Goal: Information Seeking & Learning: Learn about a topic

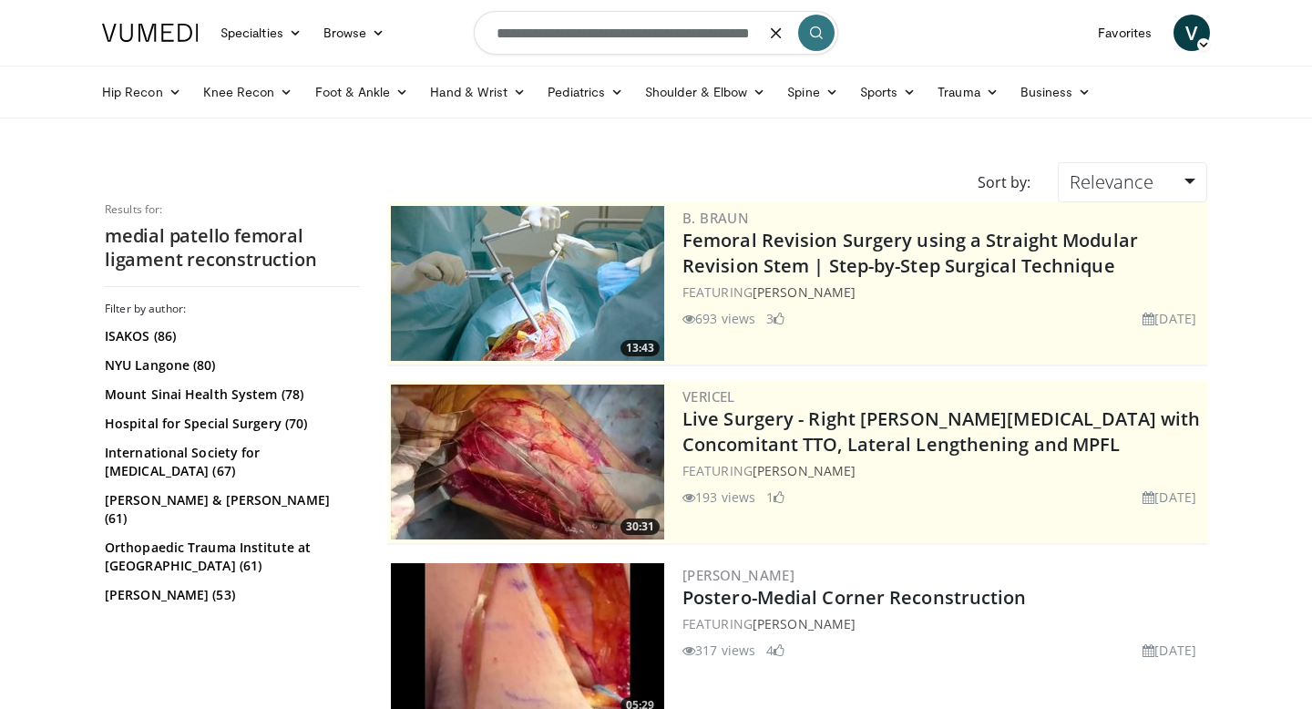
click at [689, 19] on input "**********" at bounding box center [656, 33] width 364 height 44
click at [689, 28] on input "**********" at bounding box center [656, 33] width 364 height 44
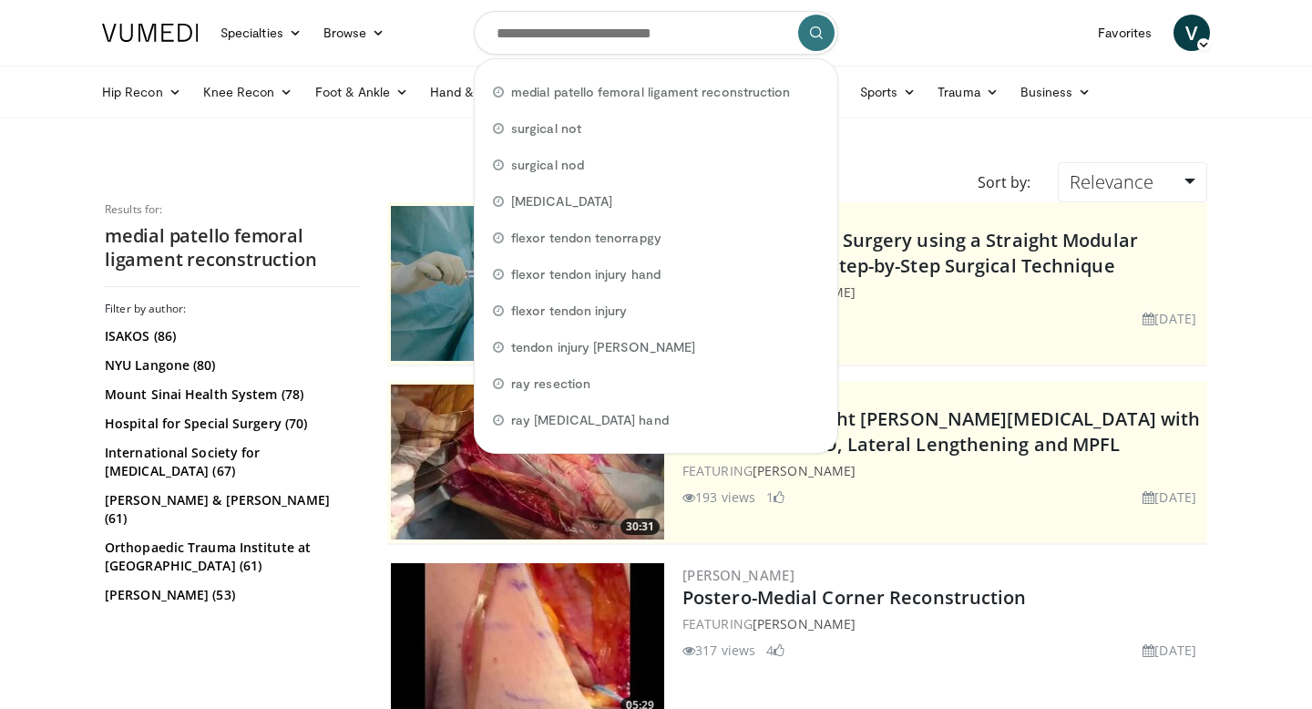
click at [136, 46] on link at bounding box center [150, 32] width 118 height 51
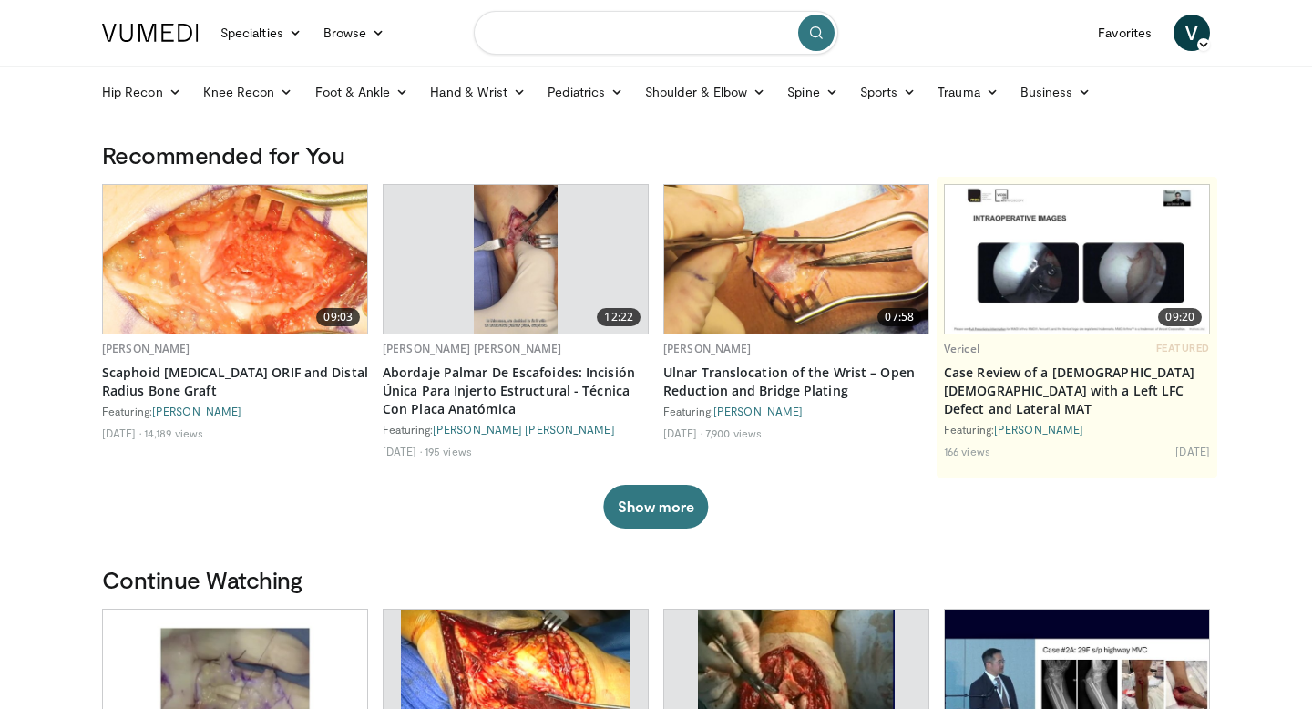
click at [651, 50] on input "Search topics, interventions" at bounding box center [656, 33] width 364 height 44
type input "**********"
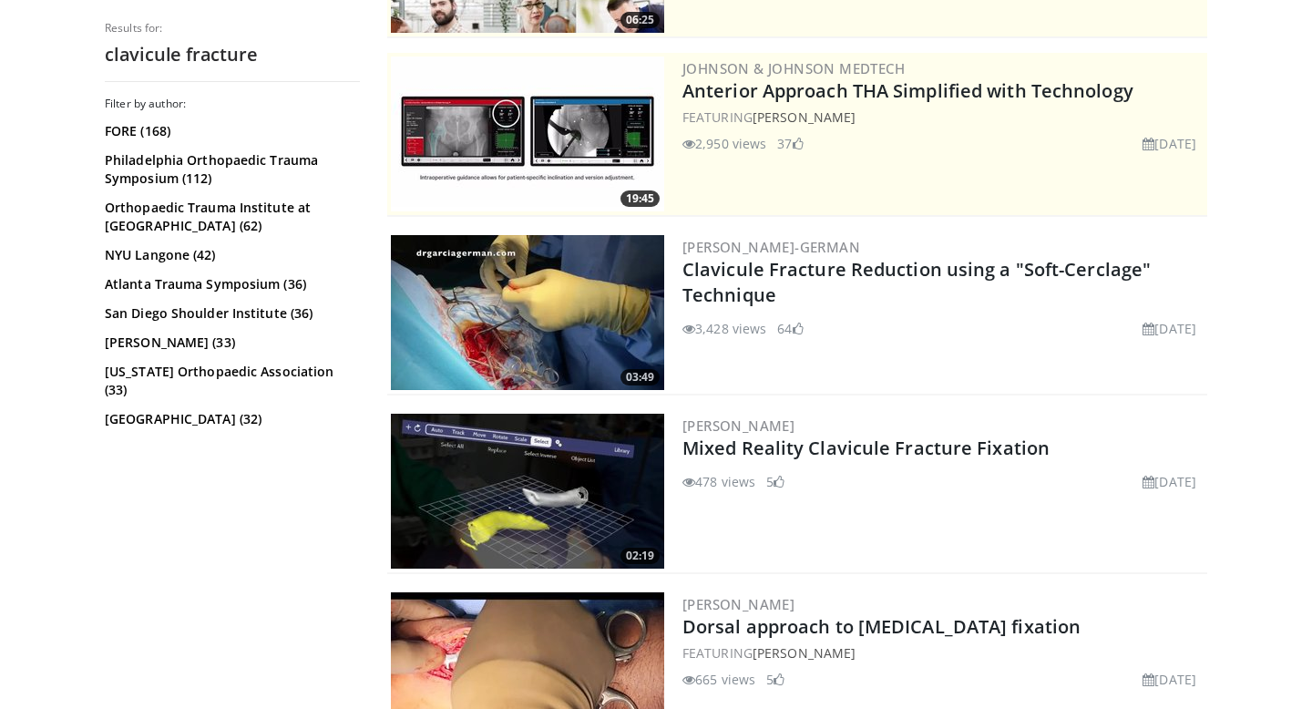
scroll to position [330, 0]
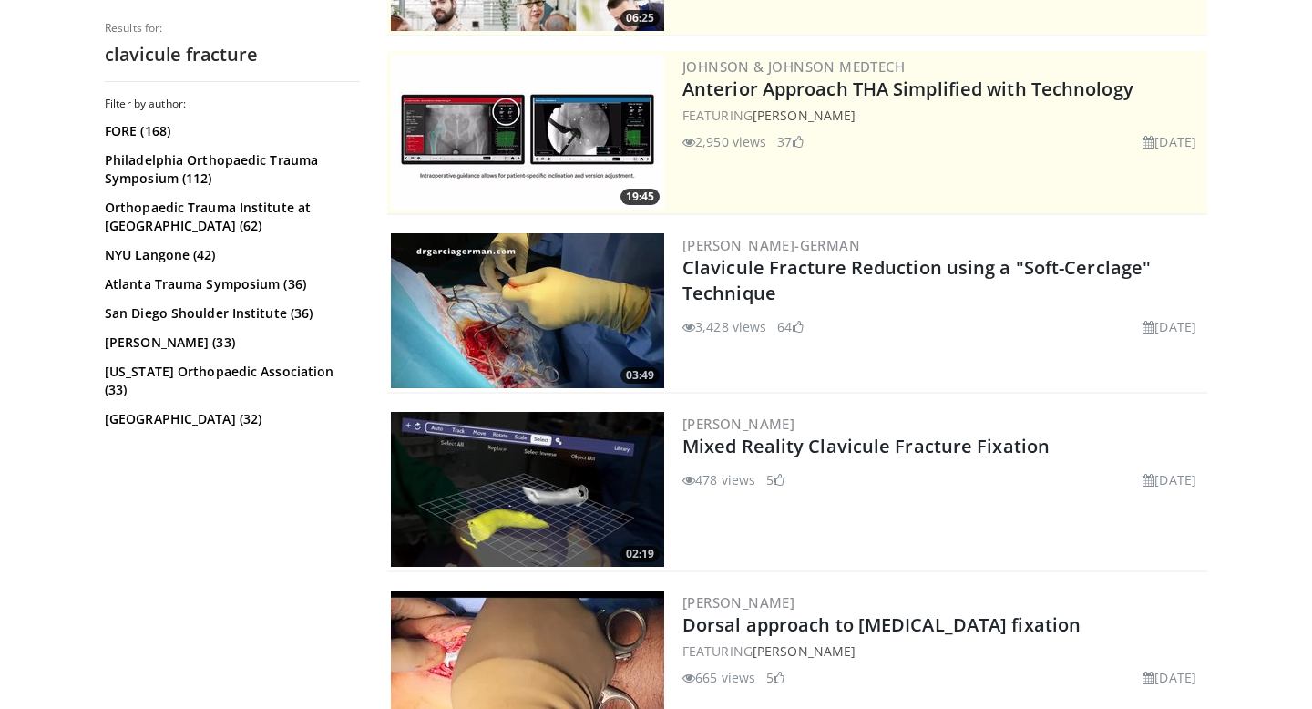
click at [536, 293] on img at bounding box center [527, 310] width 273 height 155
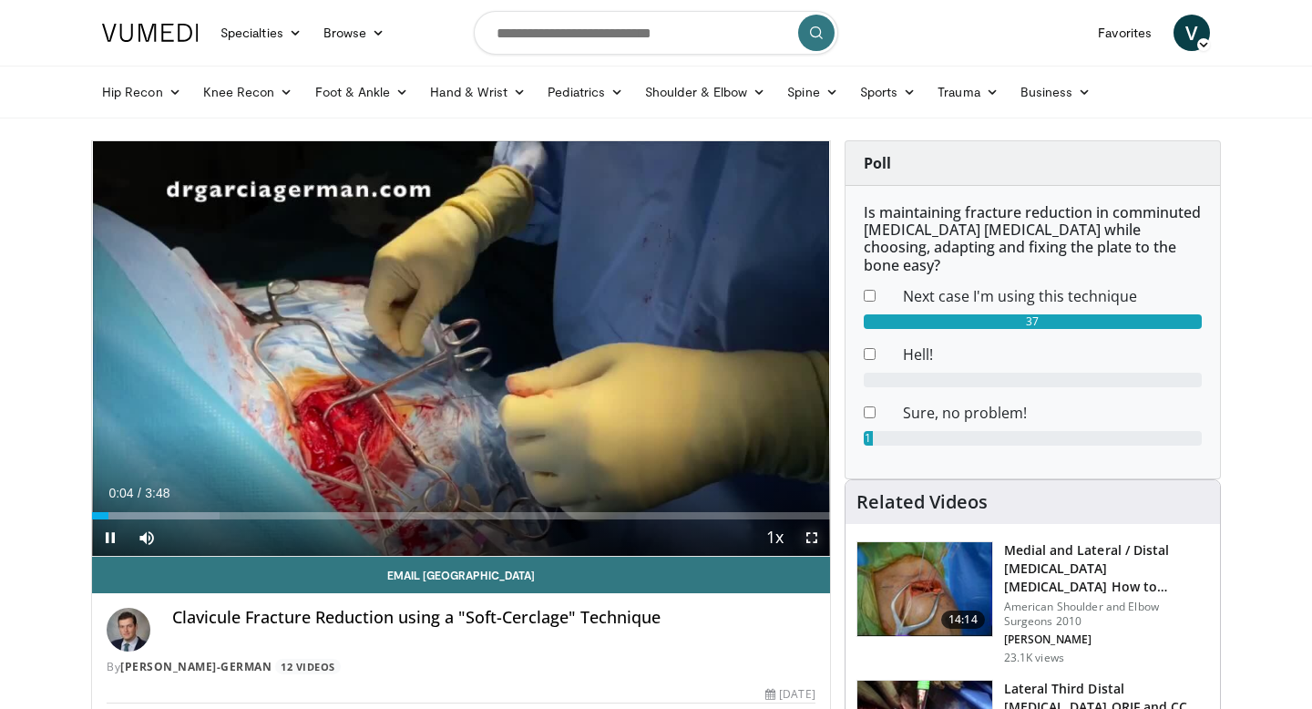
click at [805, 540] on span "Video Player" at bounding box center [811, 537] width 36 height 36
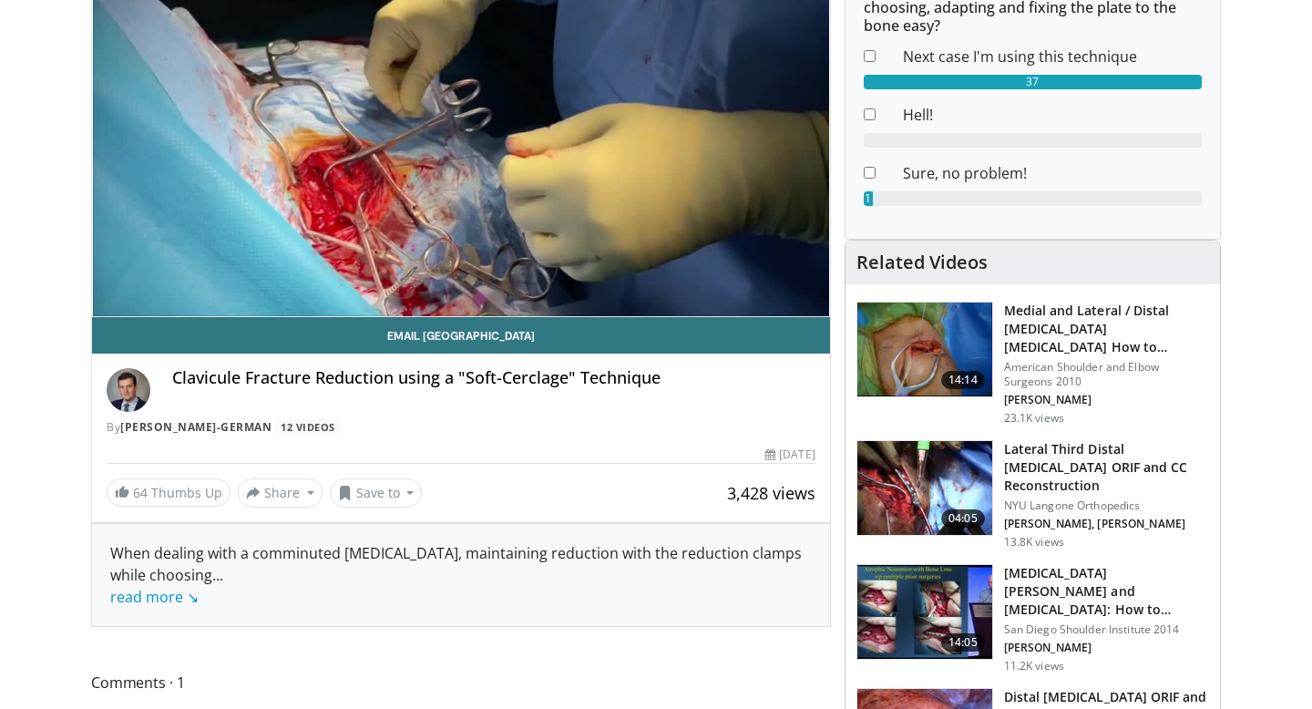
scroll to position [286, 0]
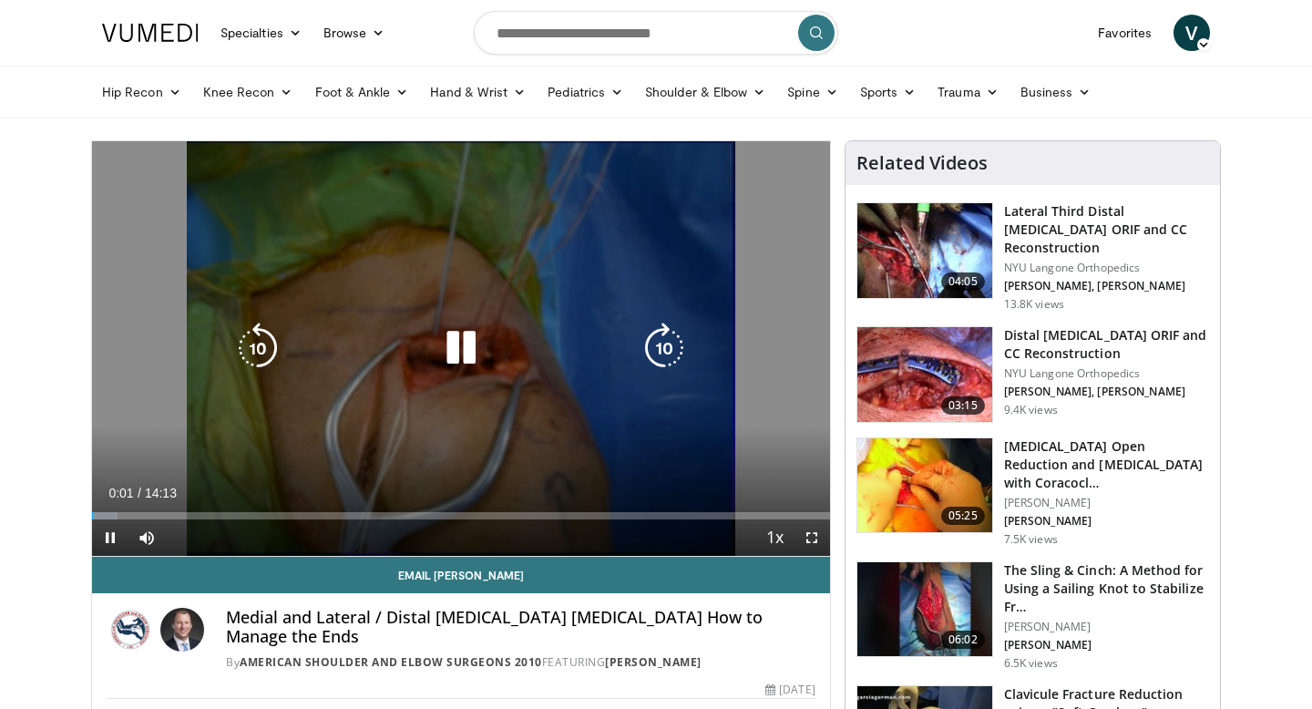
click at [470, 337] on icon "Video Player" at bounding box center [460, 347] width 51 height 51
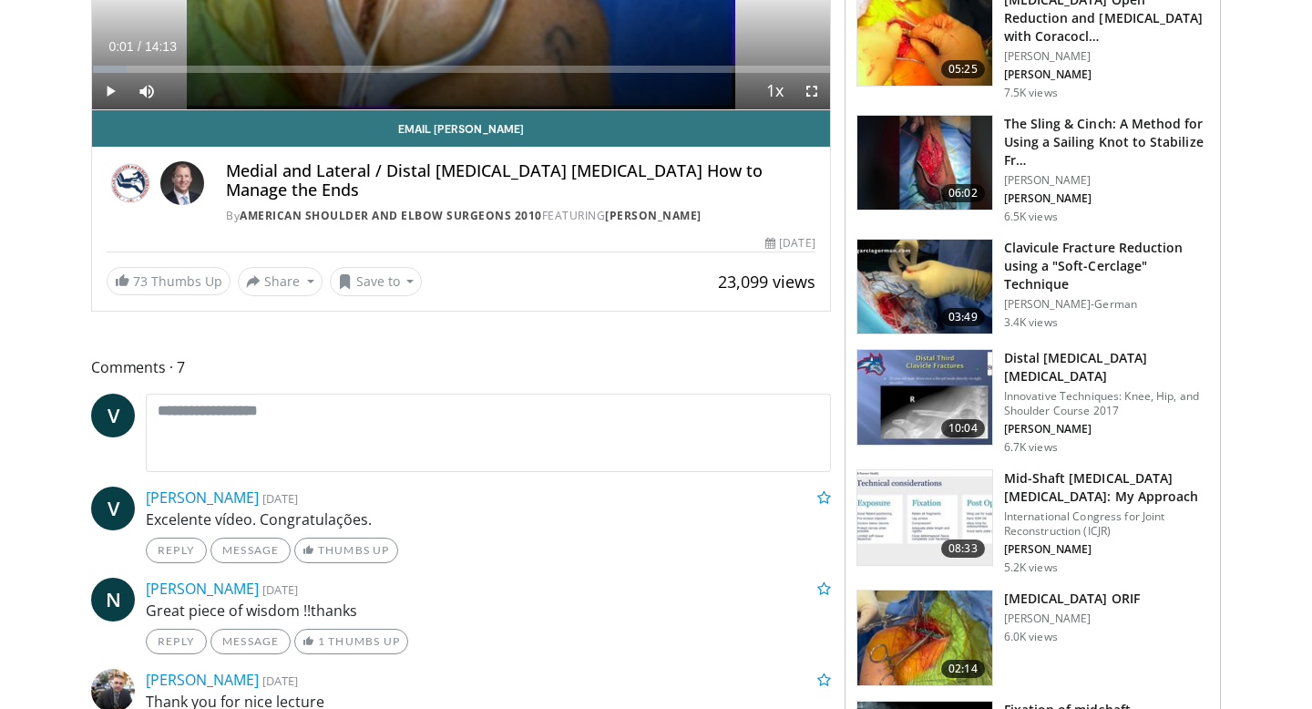
scroll to position [529, 0]
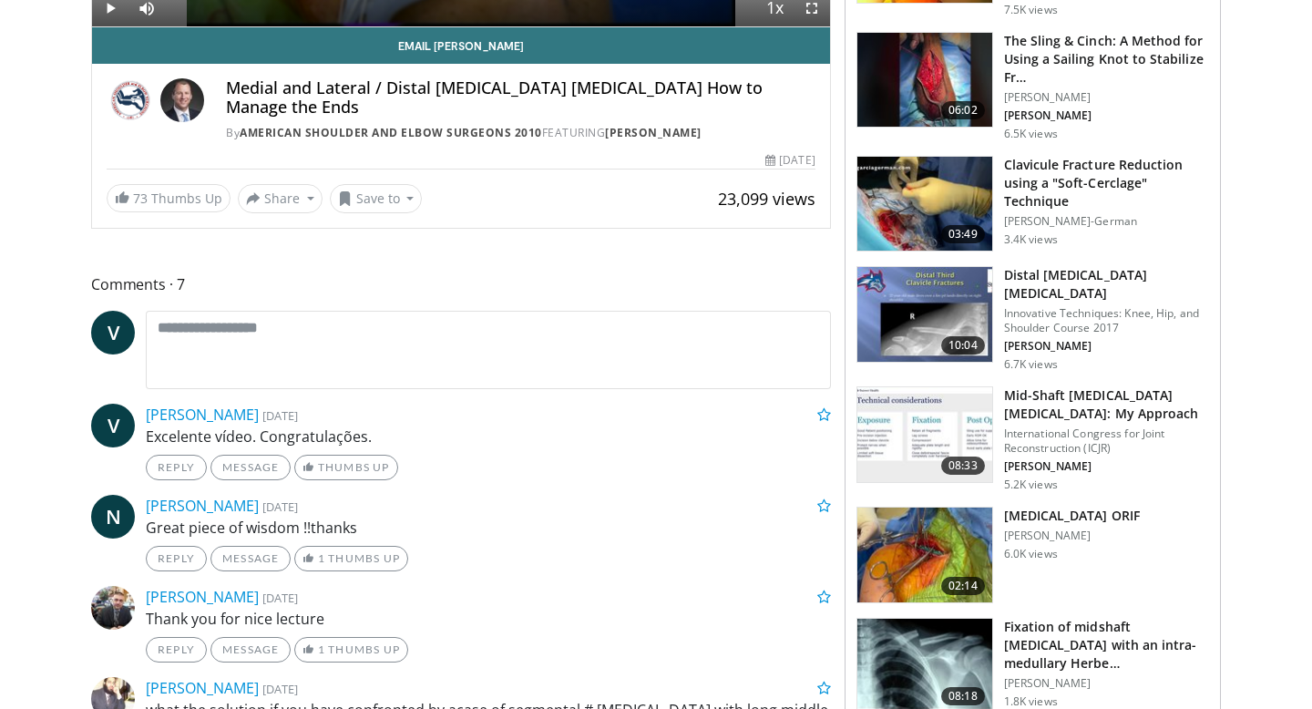
click at [943, 424] on img at bounding box center [924, 434] width 135 height 95
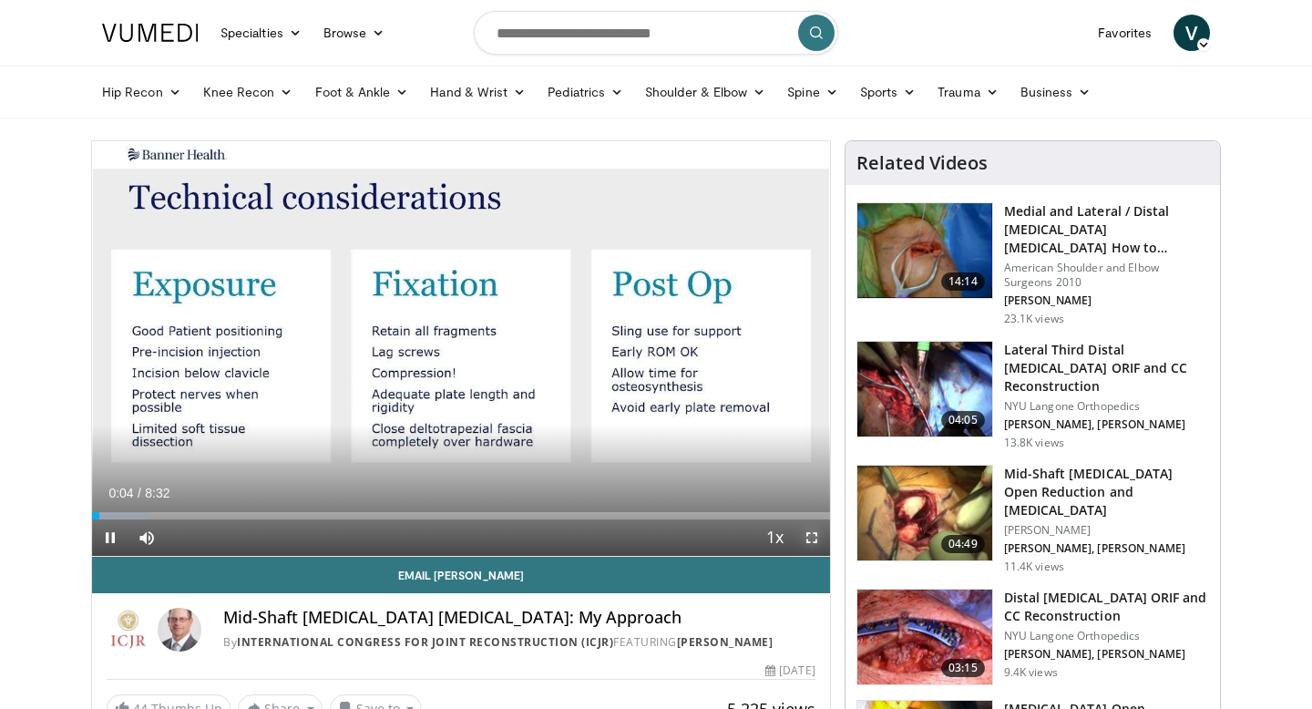
click at [809, 534] on span "Video Player" at bounding box center [811, 537] width 36 height 36
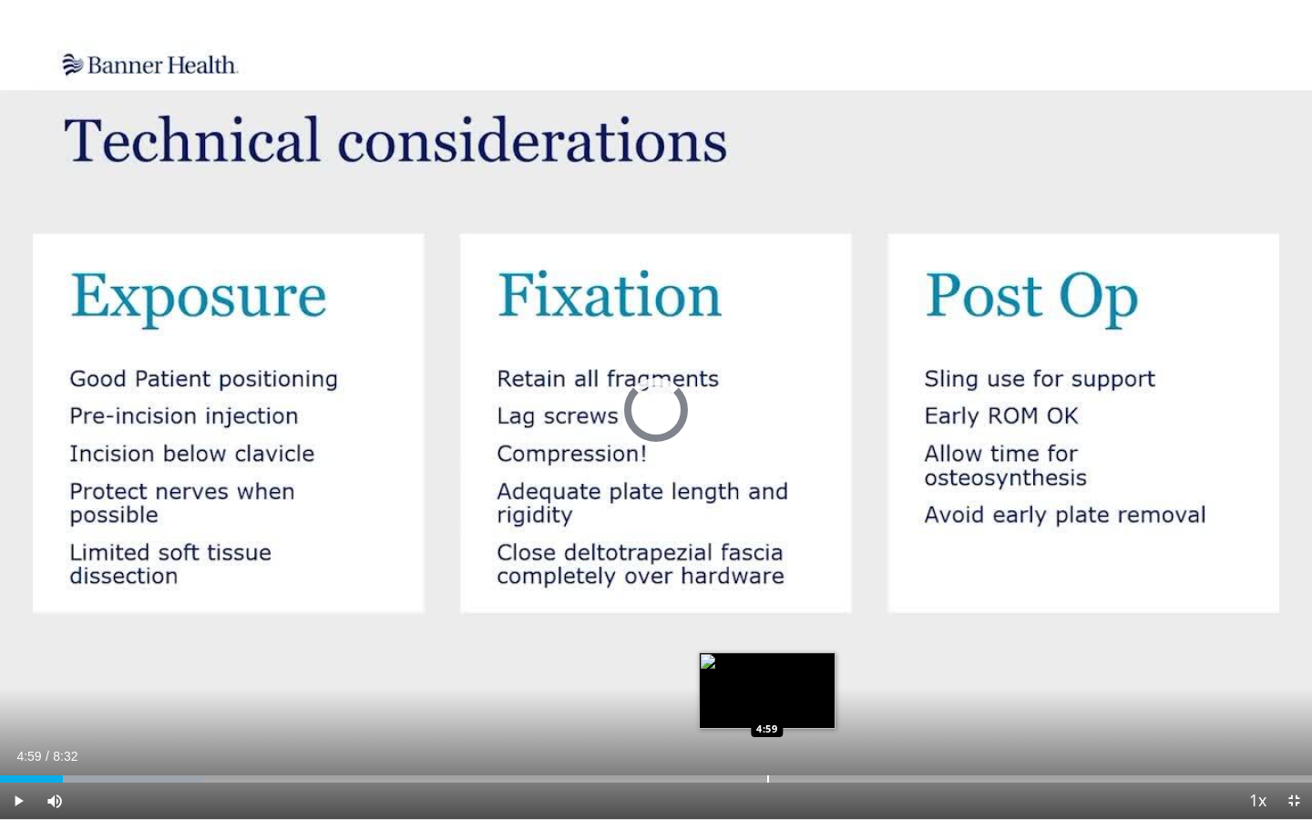
click at [766, 708] on div "Loaded : 15.47% 4:59 4:59" at bounding box center [656, 773] width 1312 height 17
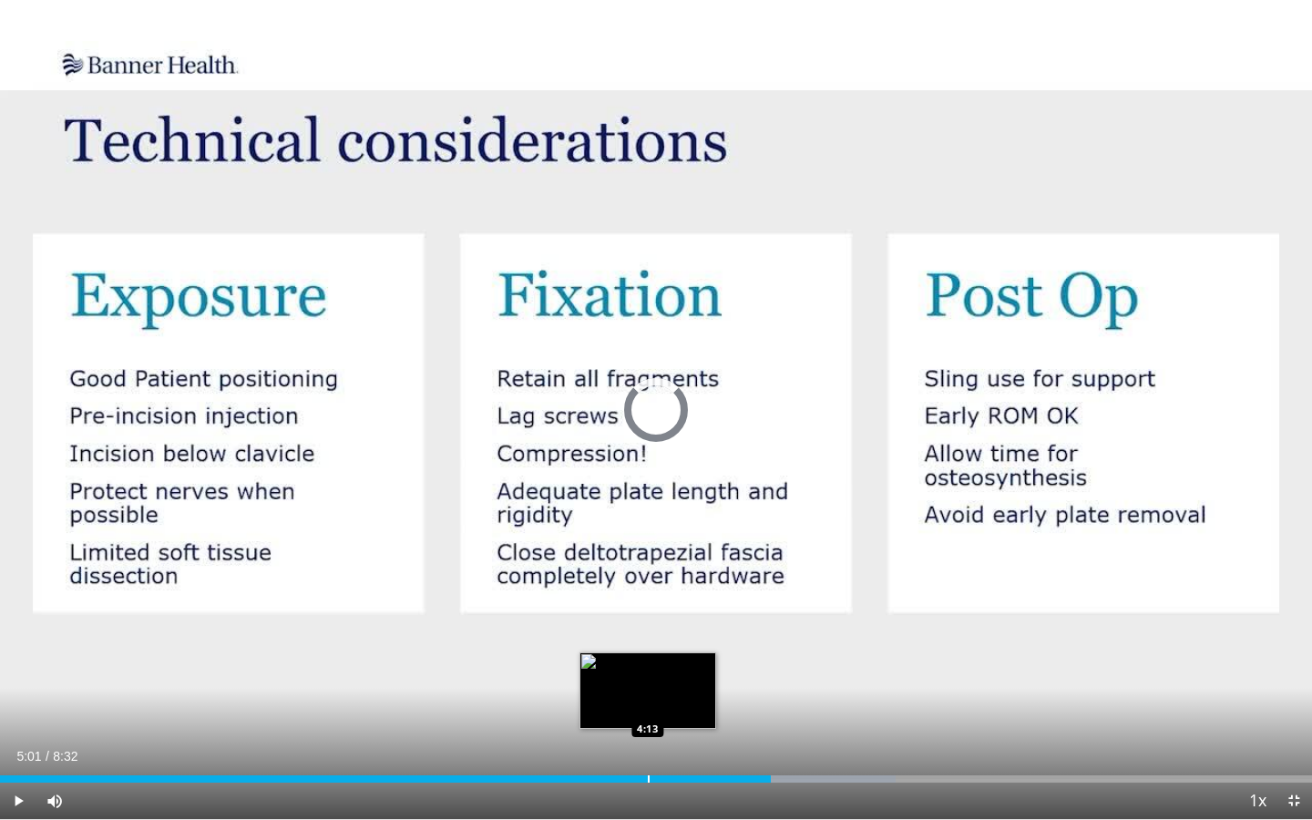
click at [648, 708] on div "Progress Bar" at bounding box center [649, 778] width 2 height 7
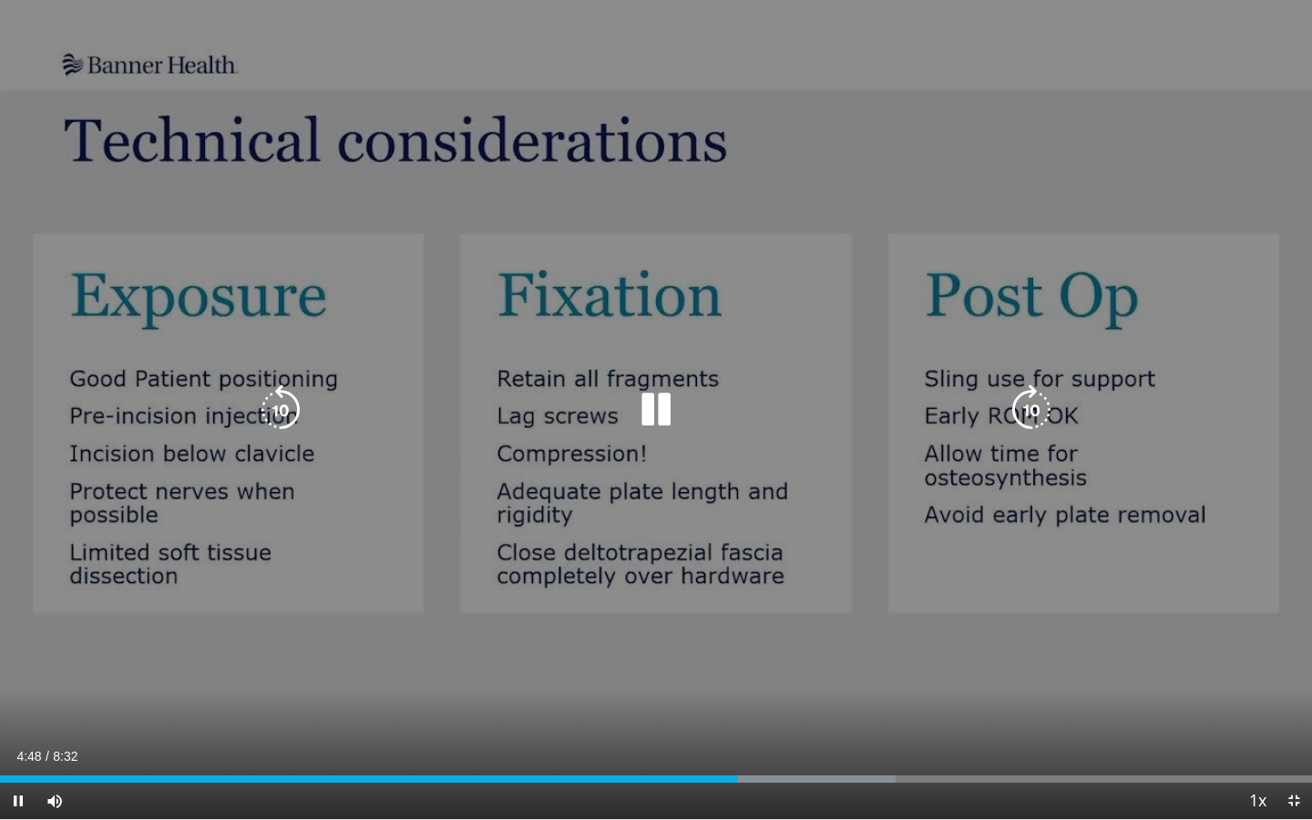
click at [641, 399] on icon "Video Player" at bounding box center [655, 409] width 51 height 51
click at [641, 403] on icon "Video Player" at bounding box center [655, 409] width 51 height 51
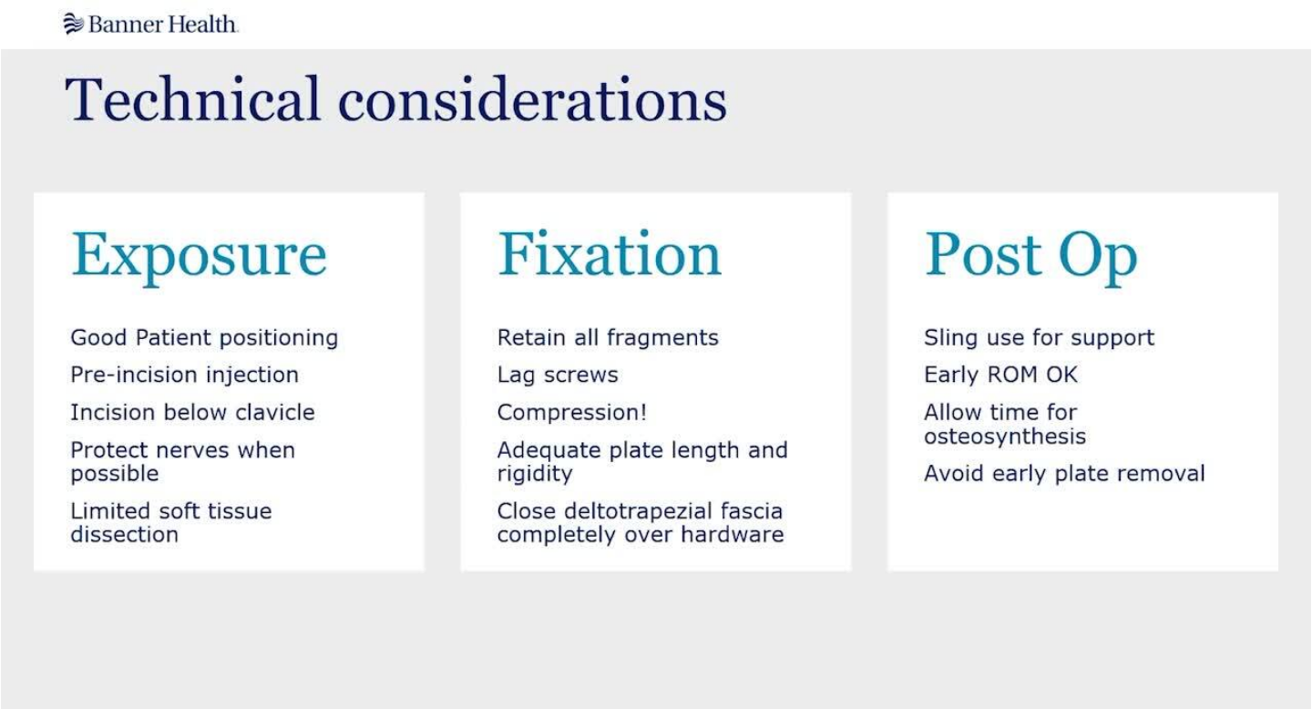
scroll to position [888, 0]
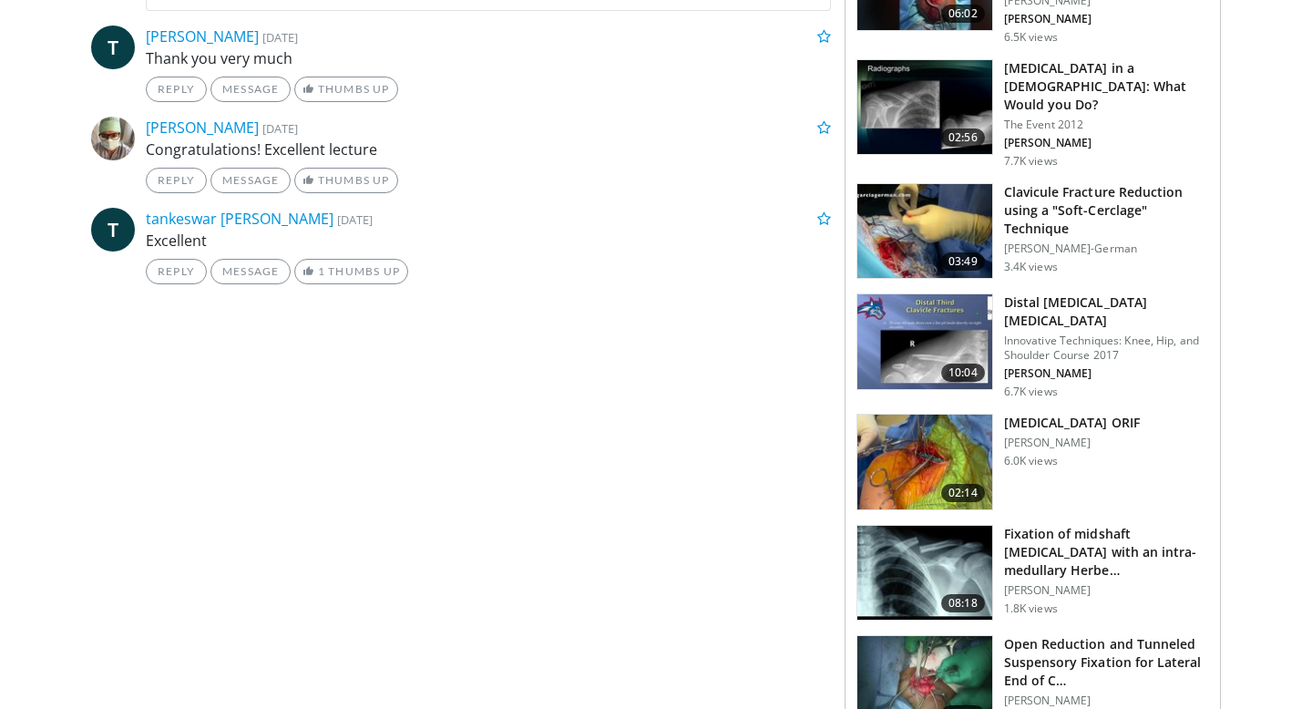
click at [918, 414] on img at bounding box center [924, 461] width 135 height 95
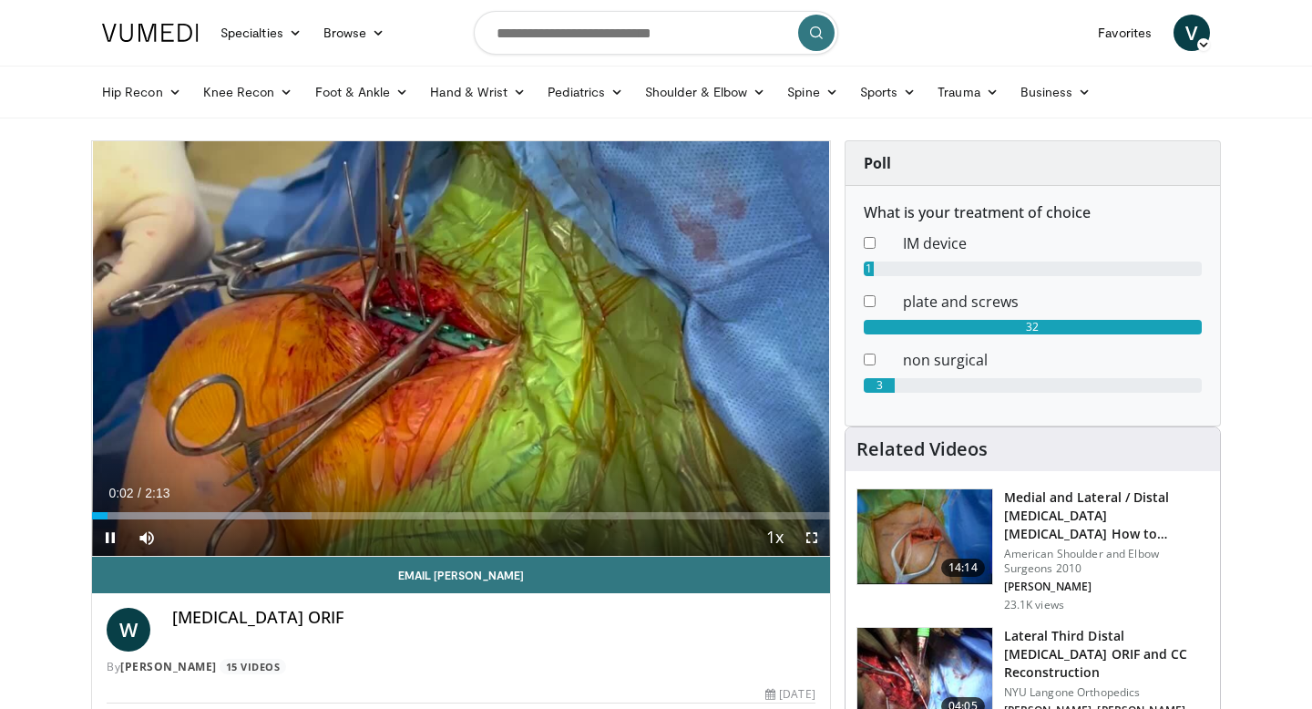
click at [809, 527] on span "Video Player" at bounding box center [811, 537] width 36 height 36
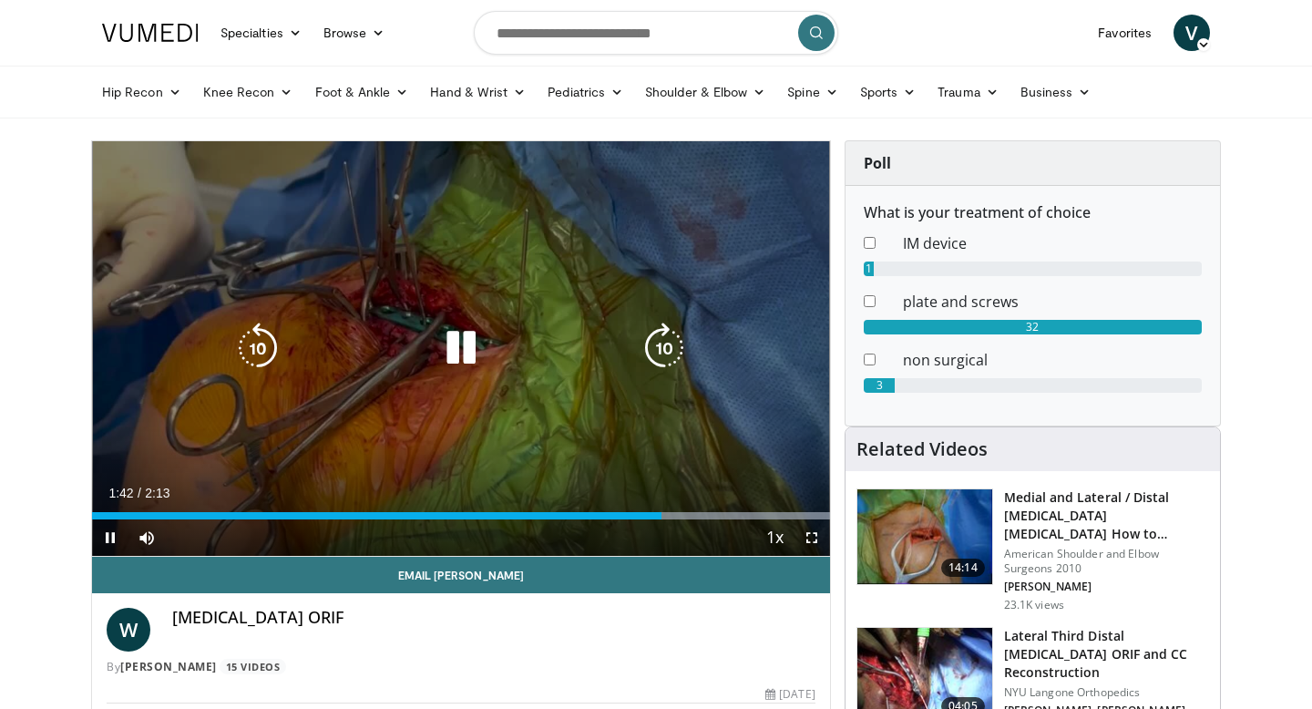
click at [645, 373] on icon "Video Player" at bounding box center [664, 347] width 51 height 51
click at [474, 348] on icon "Video Player" at bounding box center [460, 347] width 51 height 51
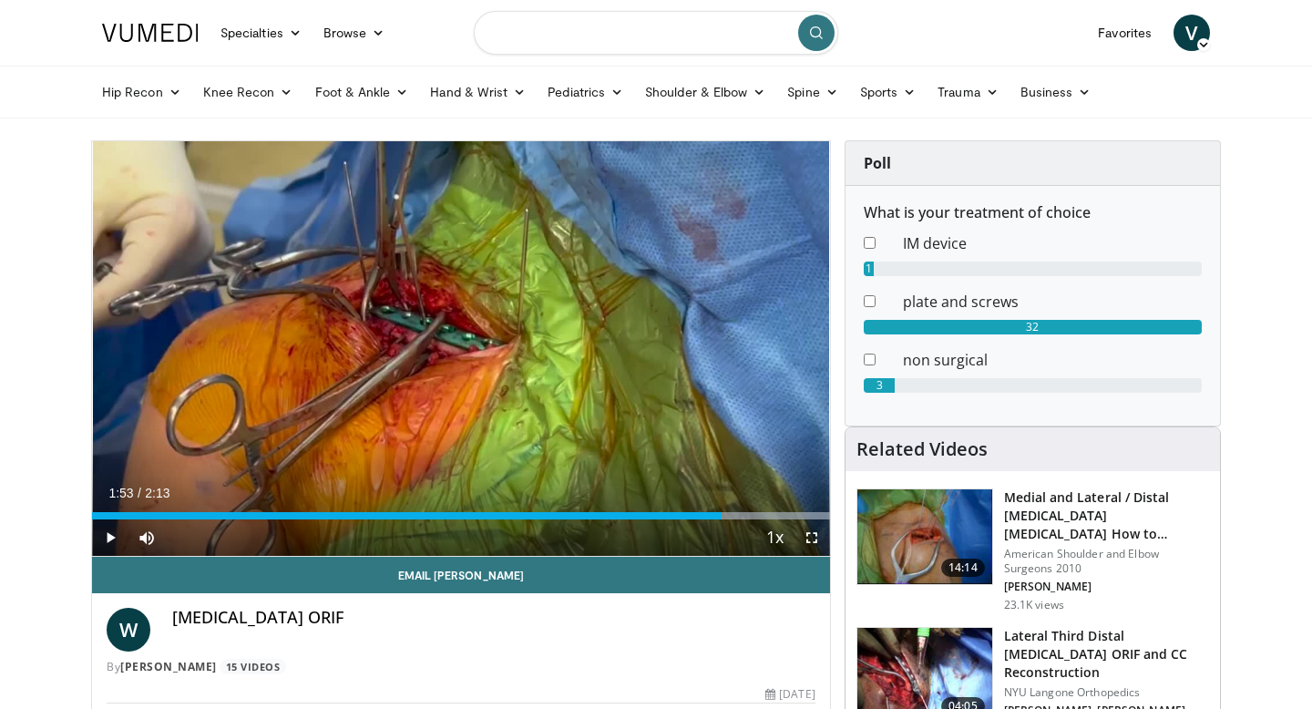
click at [691, 26] on input "Search topics, interventions" at bounding box center [656, 33] width 364 height 44
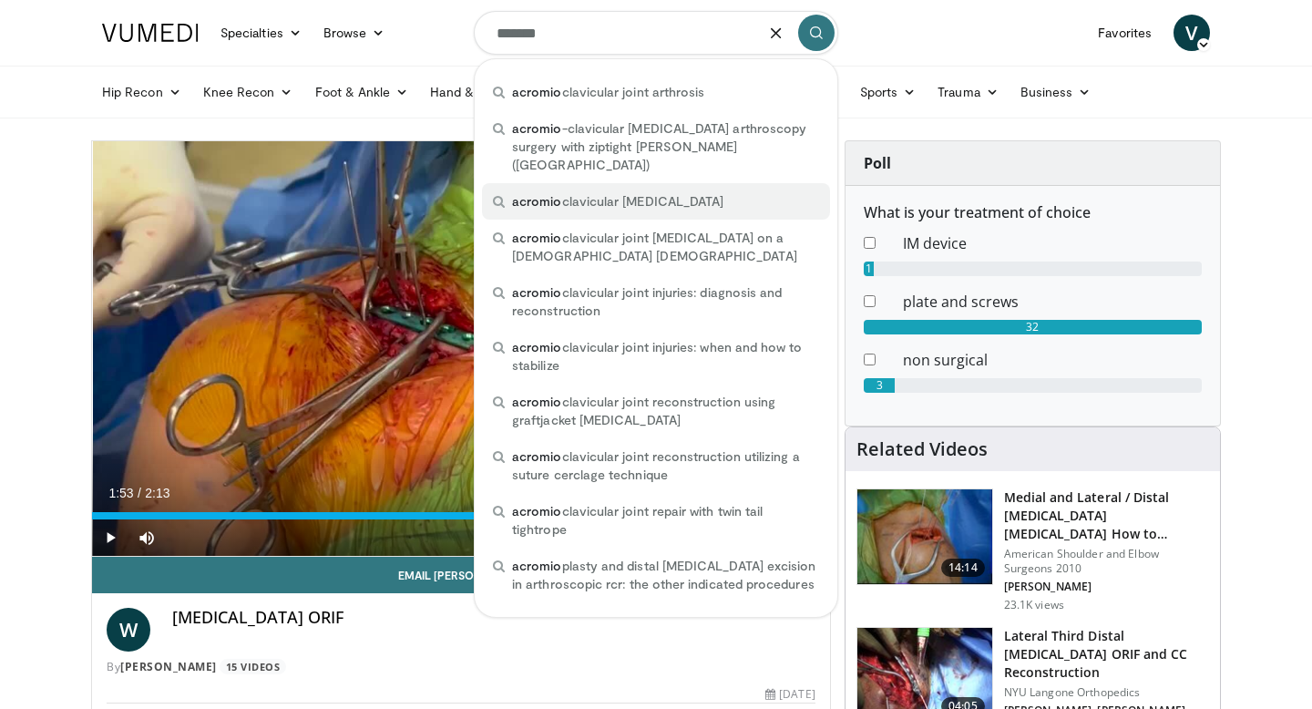
click at [639, 192] on span "acromio clavicular dislocation" at bounding box center [617, 201] width 211 height 18
type input "**********"
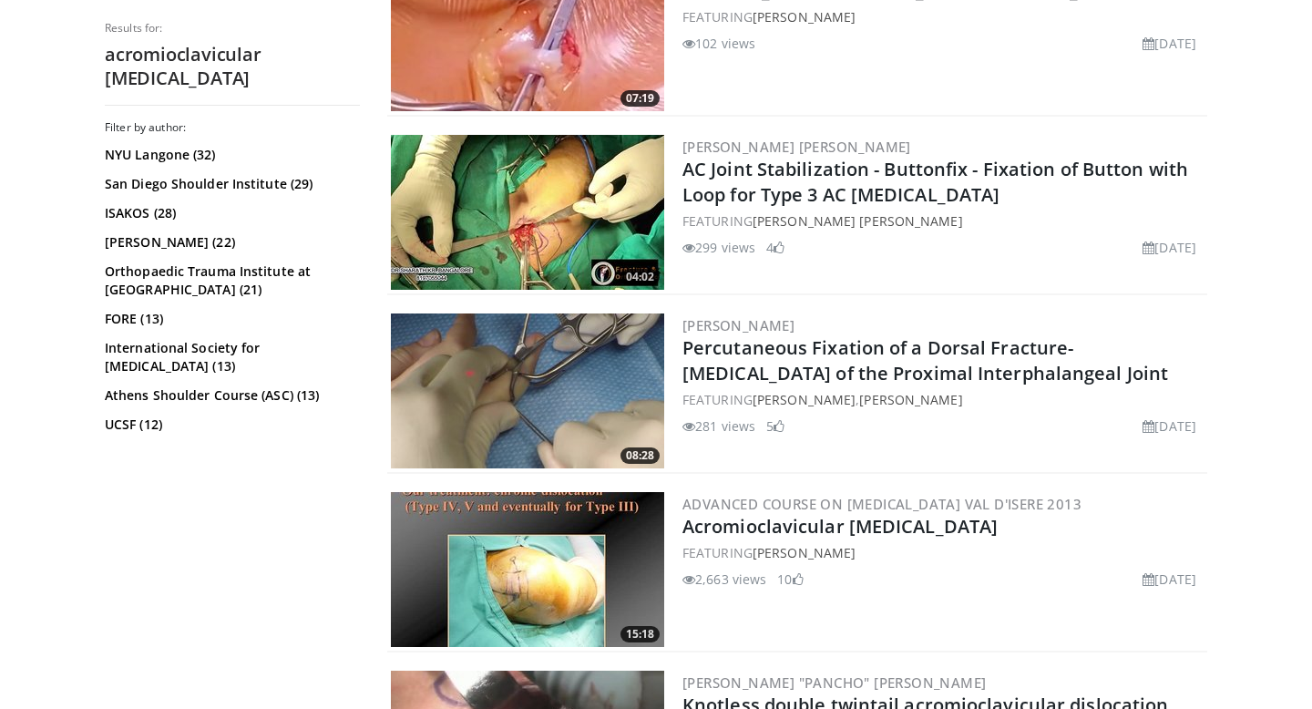
scroll to position [611, 0]
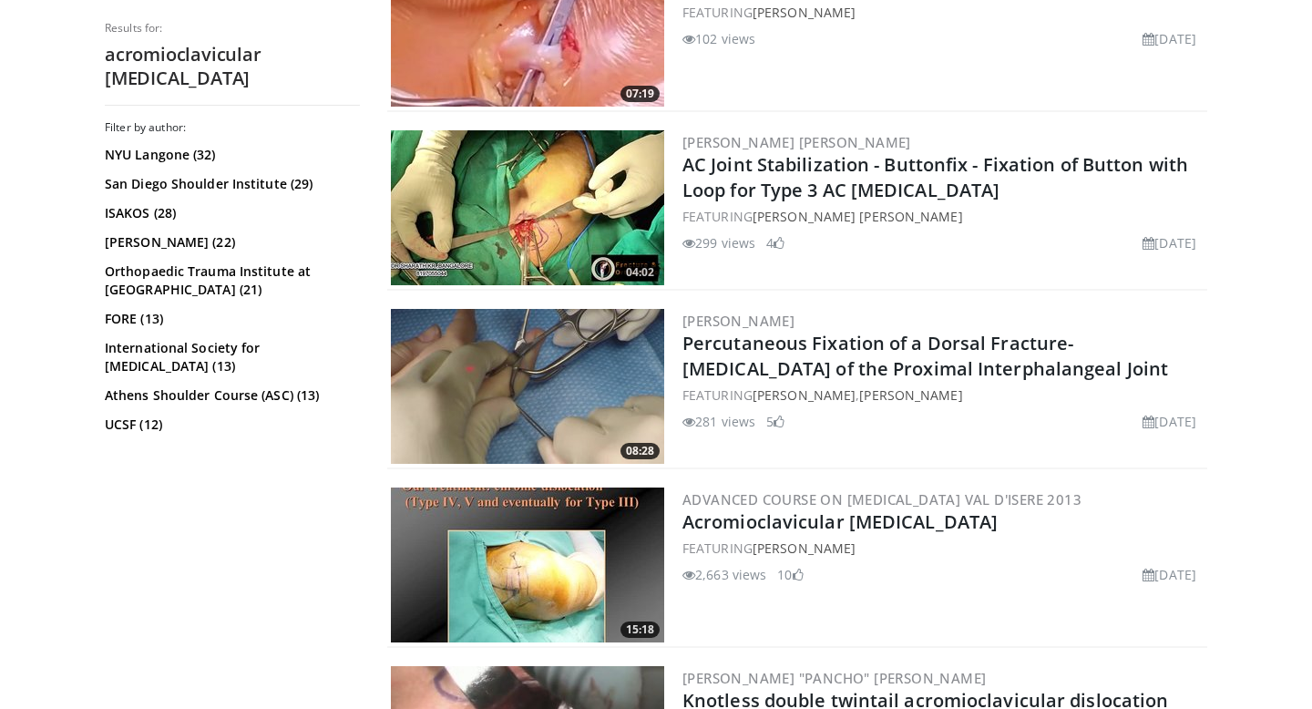
click at [496, 189] on img at bounding box center [527, 207] width 273 height 155
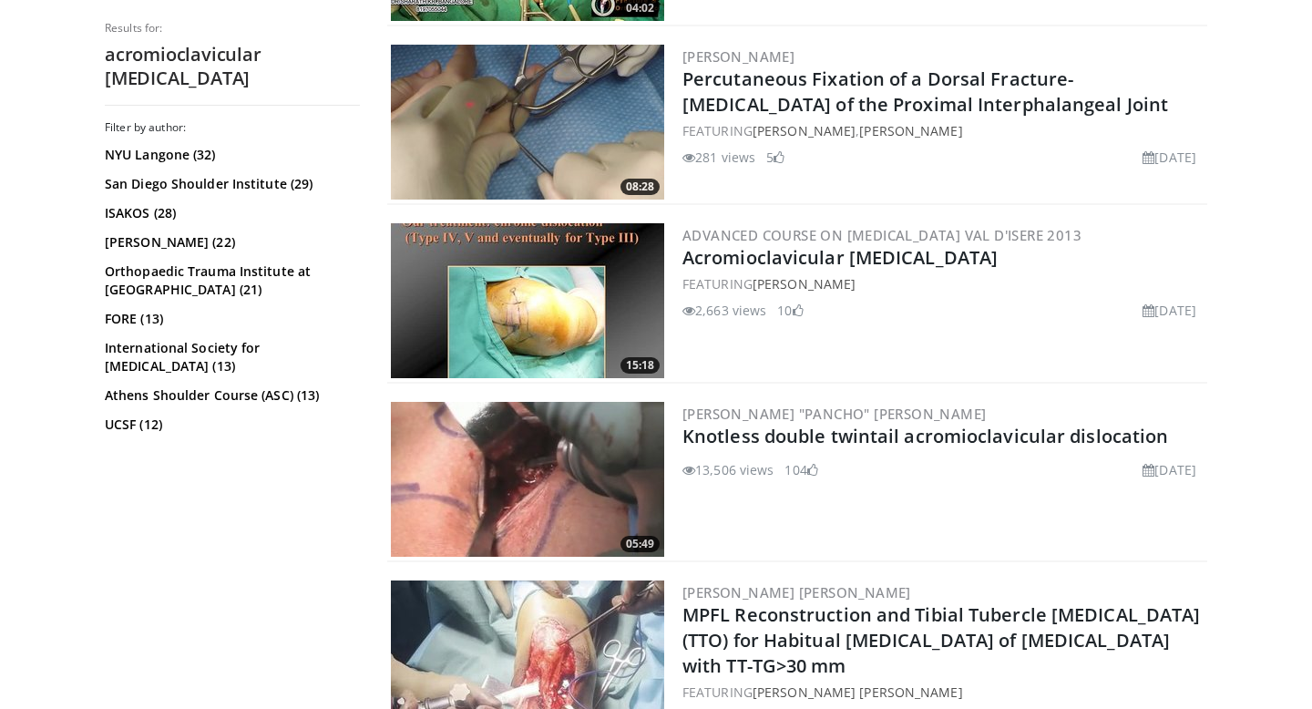
scroll to position [856, 0]
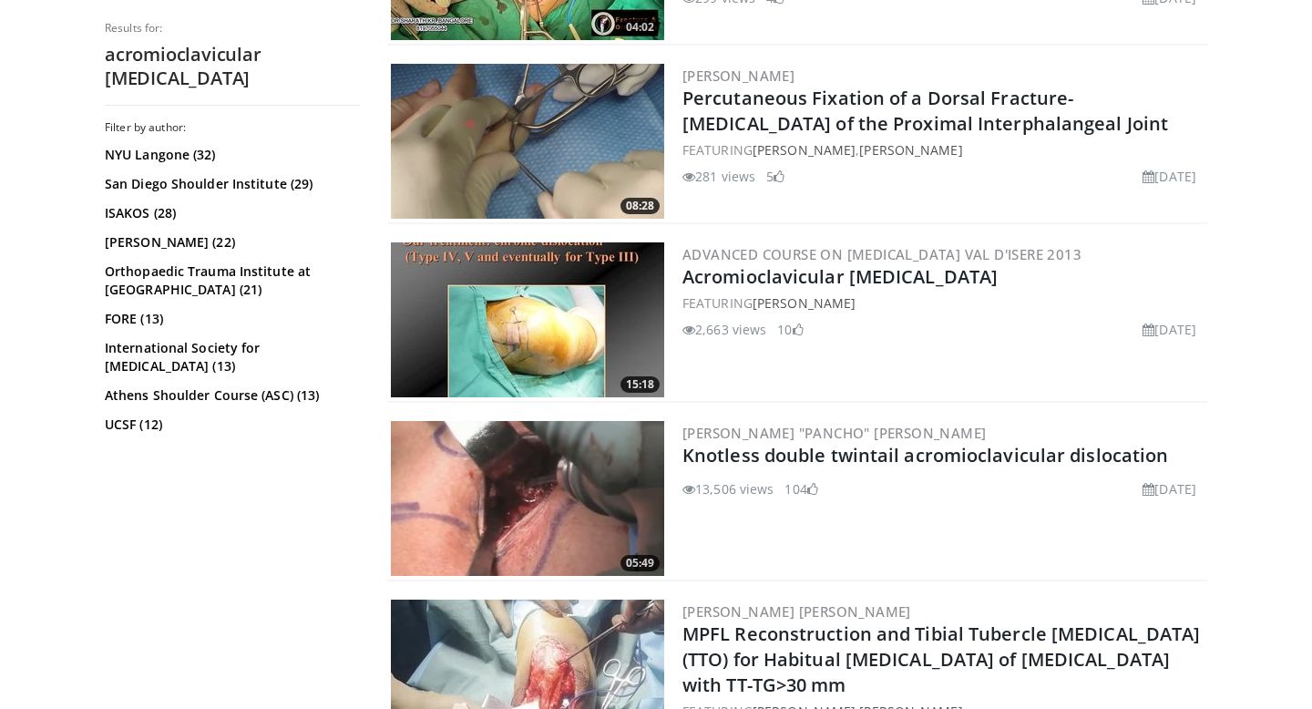
click at [527, 325] on img at bounding box center [527, 319] width 273 height 155
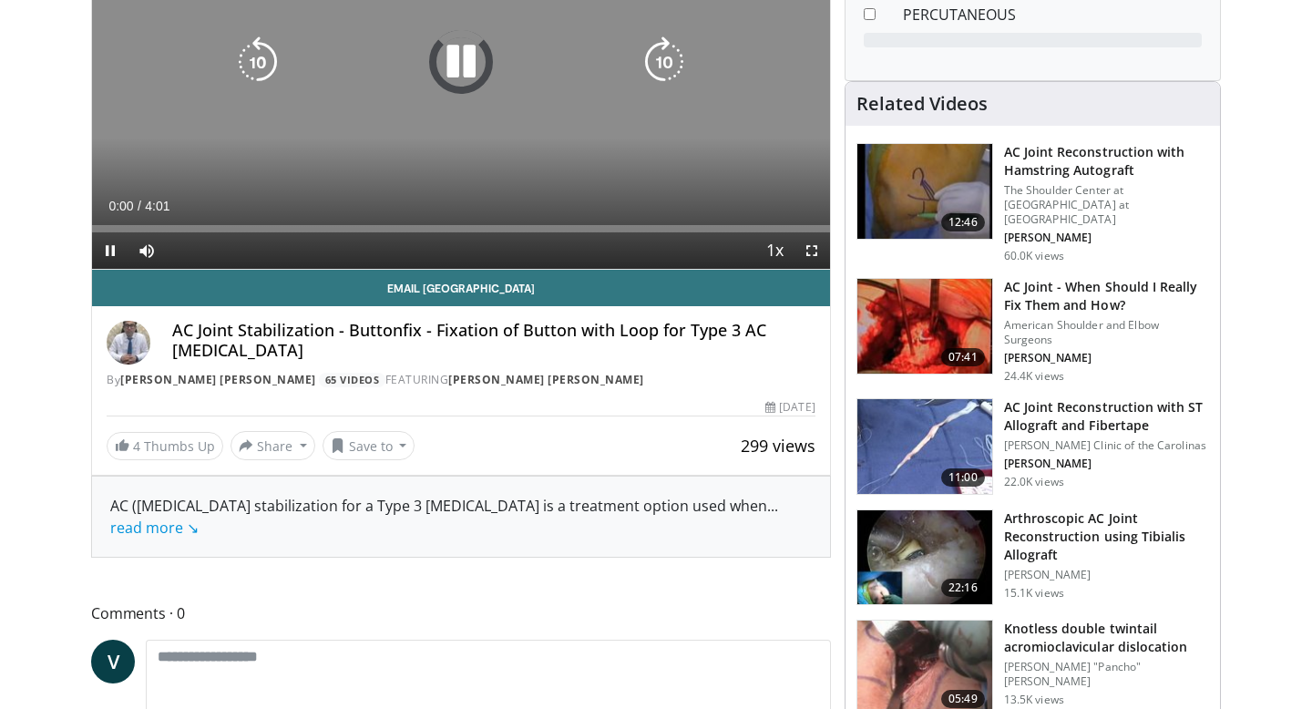
scroll to position [314, 0]
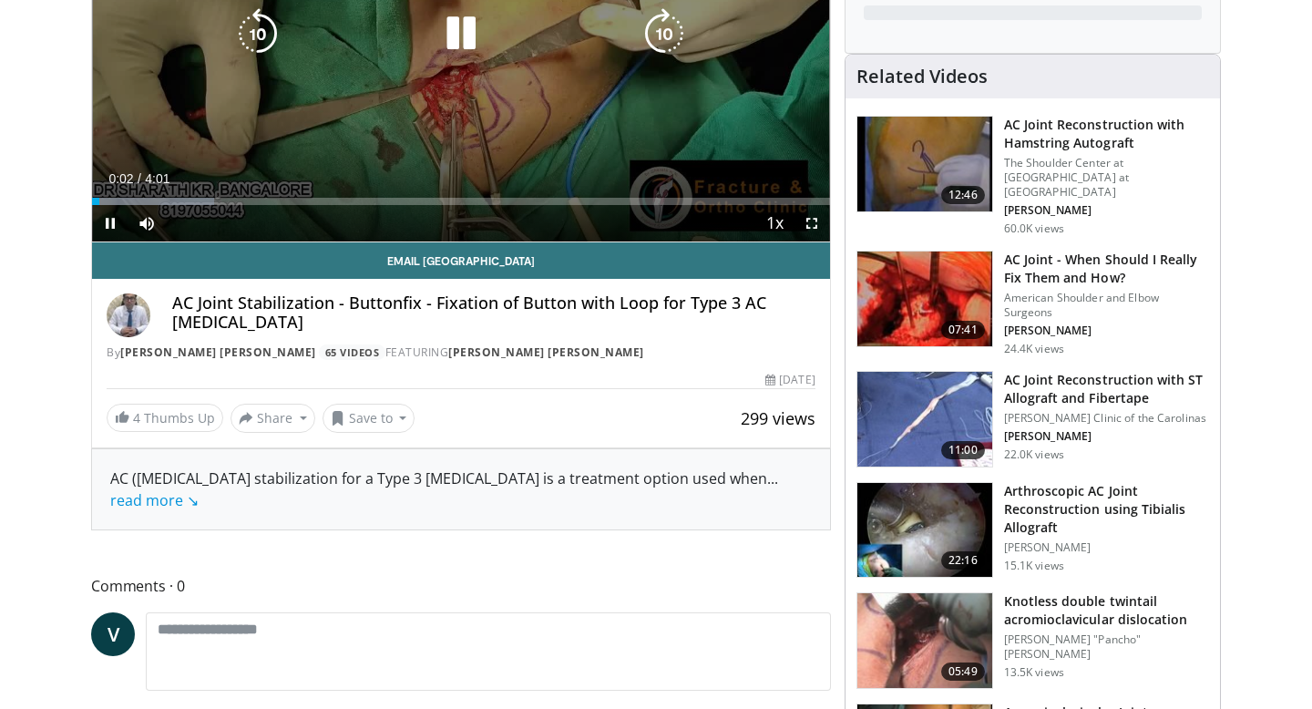
click at [492, 120] on div "10 seconds Tap to unmute" at bounding box center [461, 34] width 738 height 414
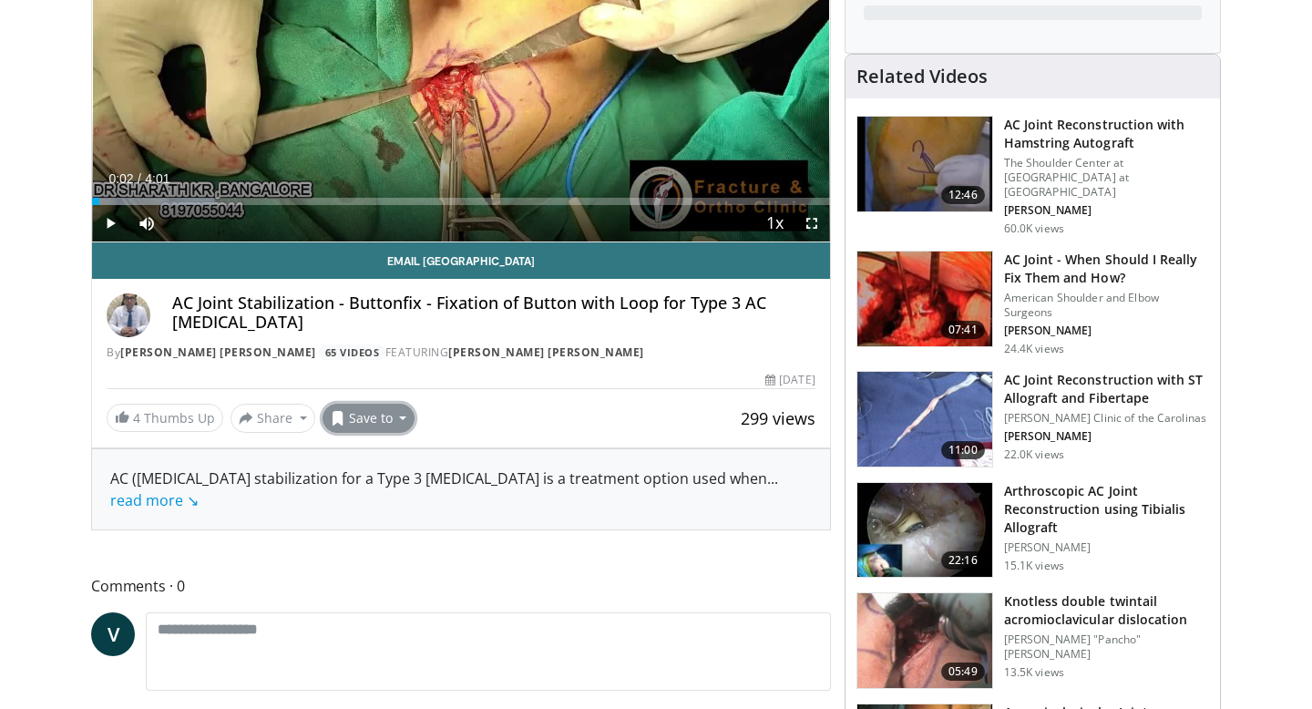
click at [349, 419] on button "Save to" at bounding box center [368, 418] width 93 height 29
click at [395, 531] on em "New Playlist" at bounding box center [383, 531] width 76 height 20
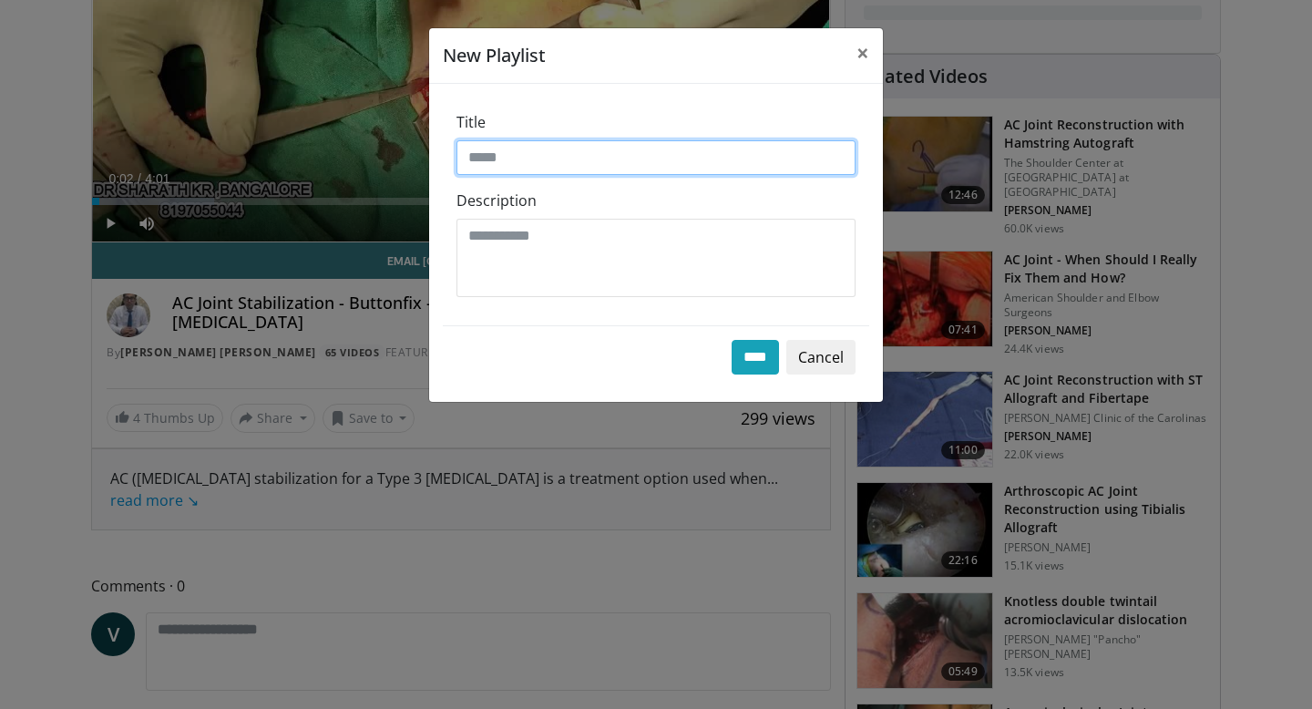
click at [577, 151] on input "Title" at bounding box center [655, 157] width 399 height 35
type input "******"
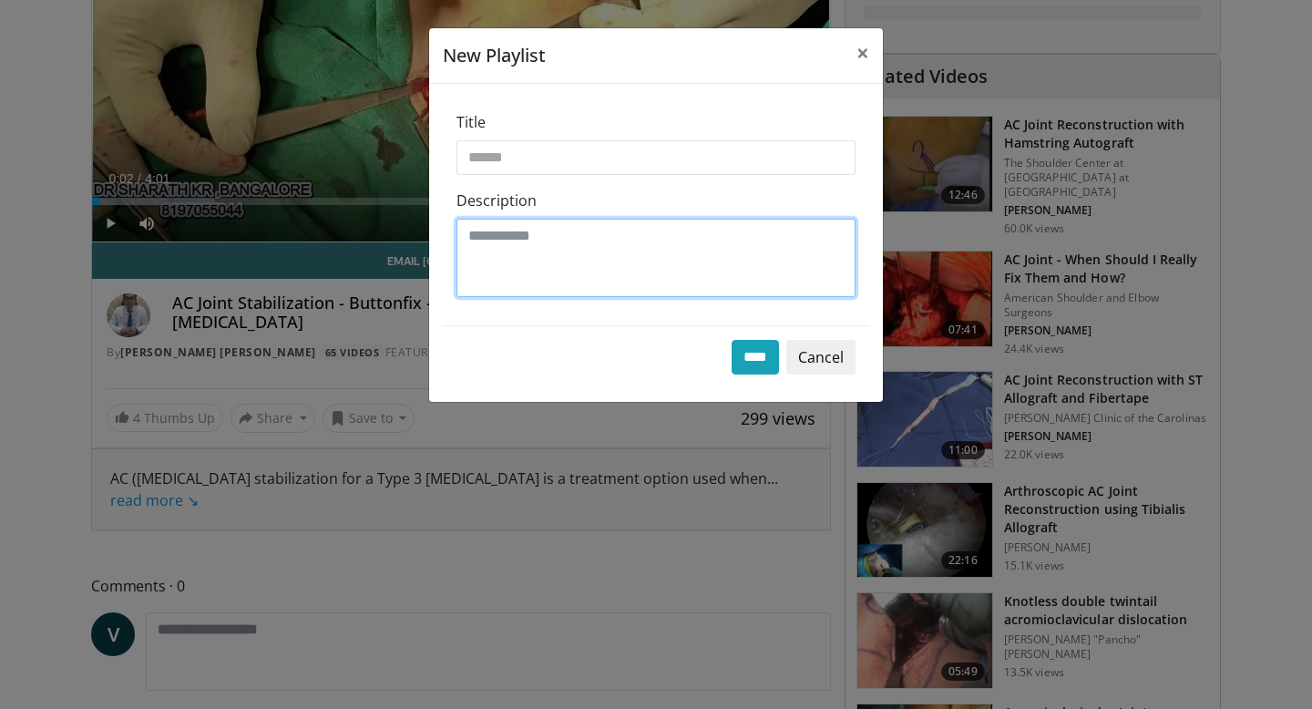
click at [596, 224] on textarea "Description" at bounding box center [655, 258] width 399 height 78
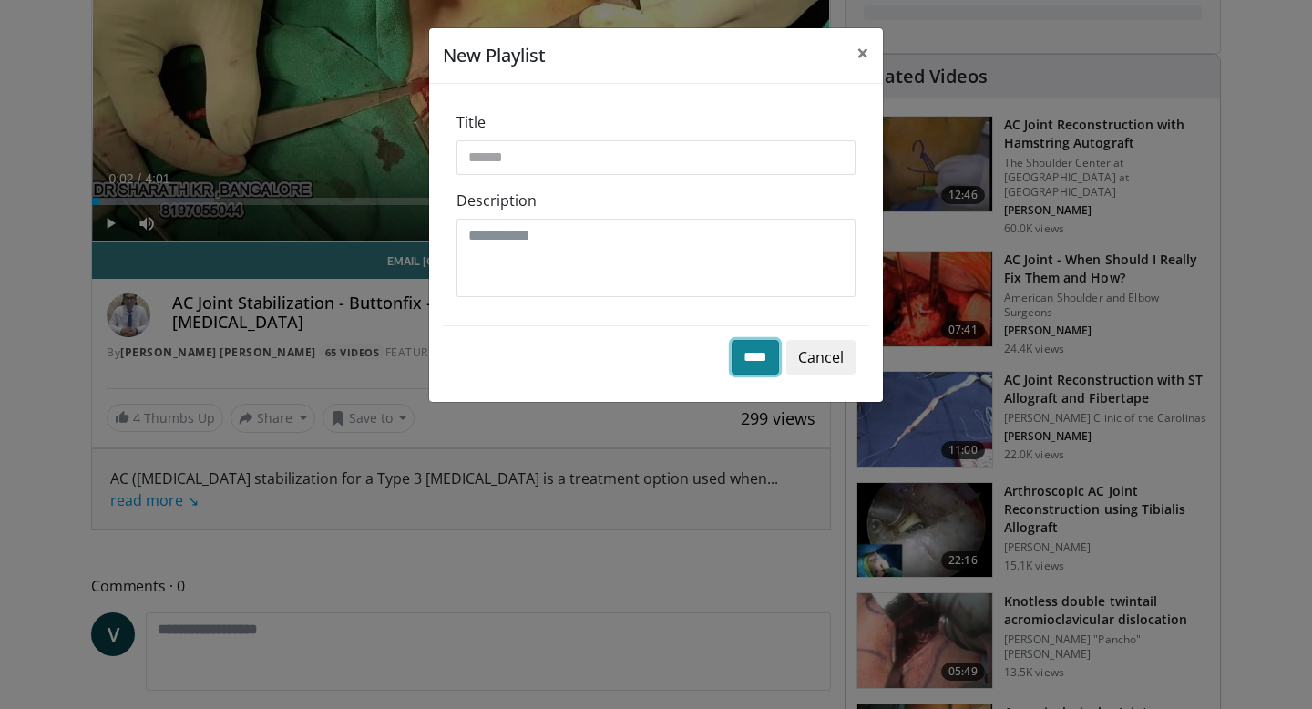
click at [736, 358] on input "****" at bounding box center [755, 357] width 47 height 35
click at [824, 366] on button "Cancel" at bounding box center [820, 357] width 69 height 35
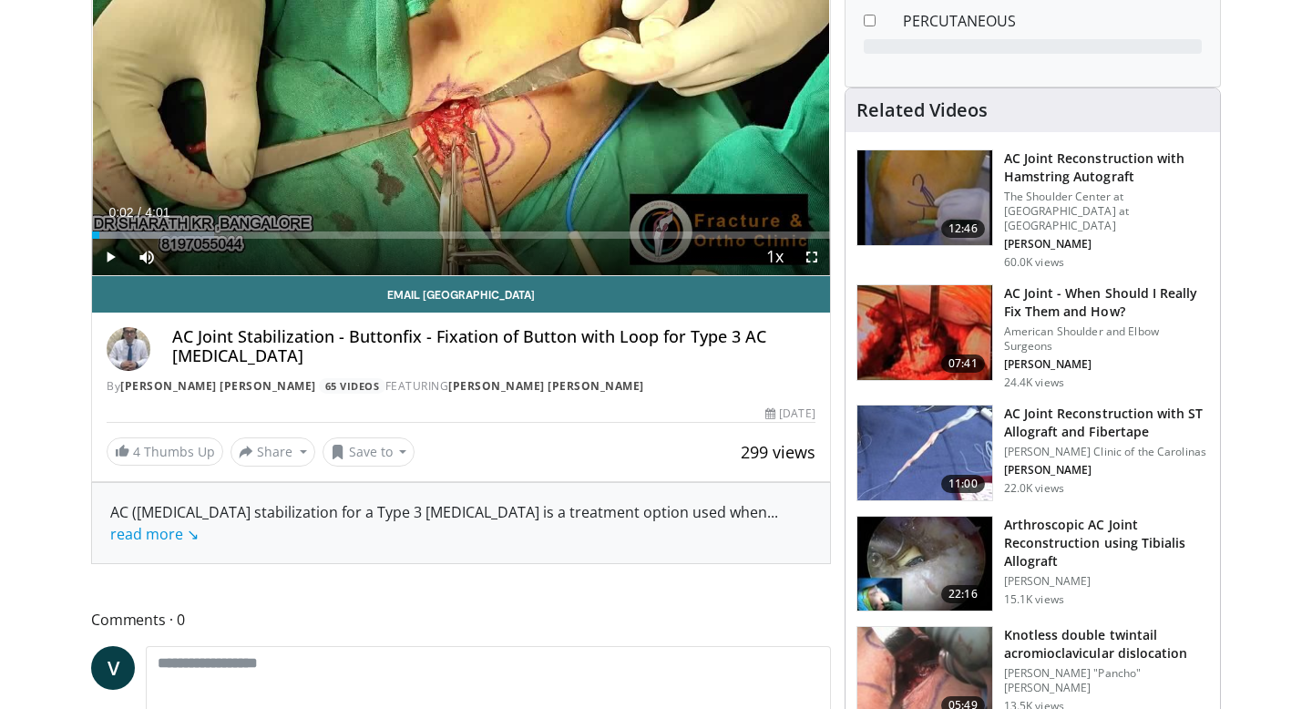
scroll to position [279, 0]
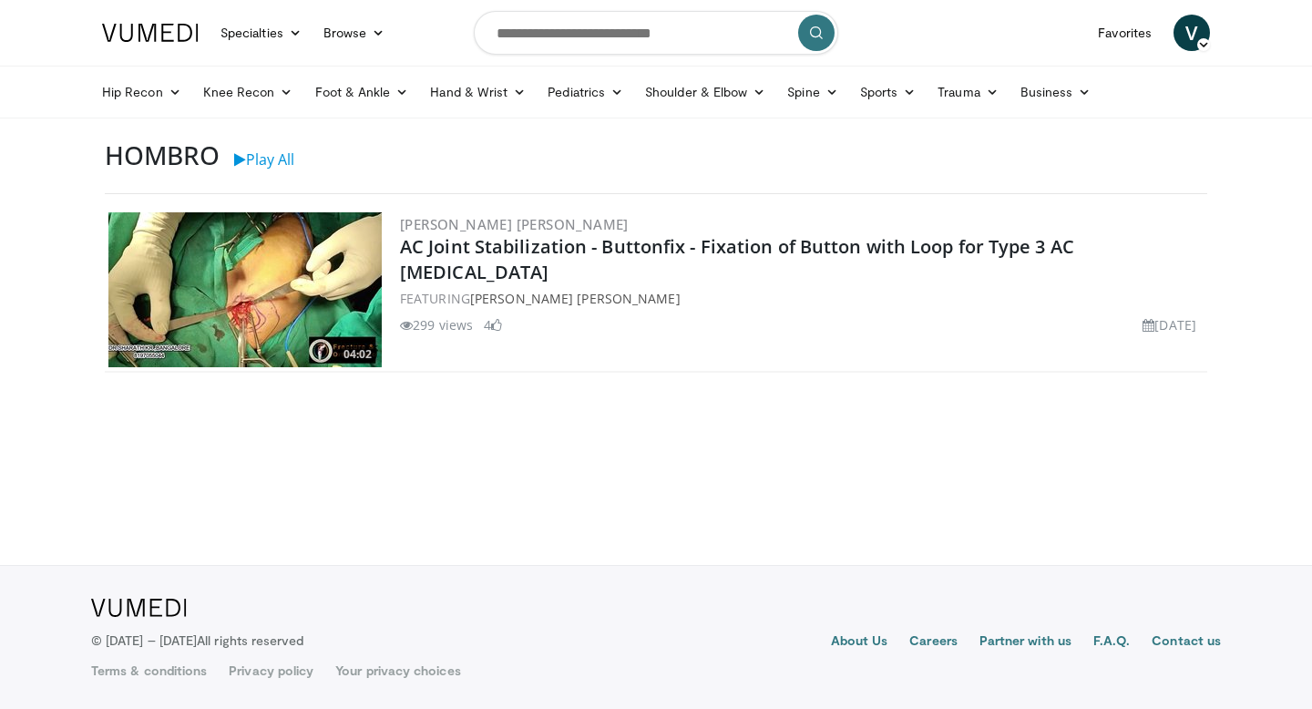
click at [754, 352] on div "[PERSON_NAME] [PERSON_NAME] AC Joint Stabilization - Buttonfix - Fixation of Bu…" at bounding box center [801, 289] width 803 height 155
click at [259, 283] on img at bounding box center [244, 289] width 273 height 155
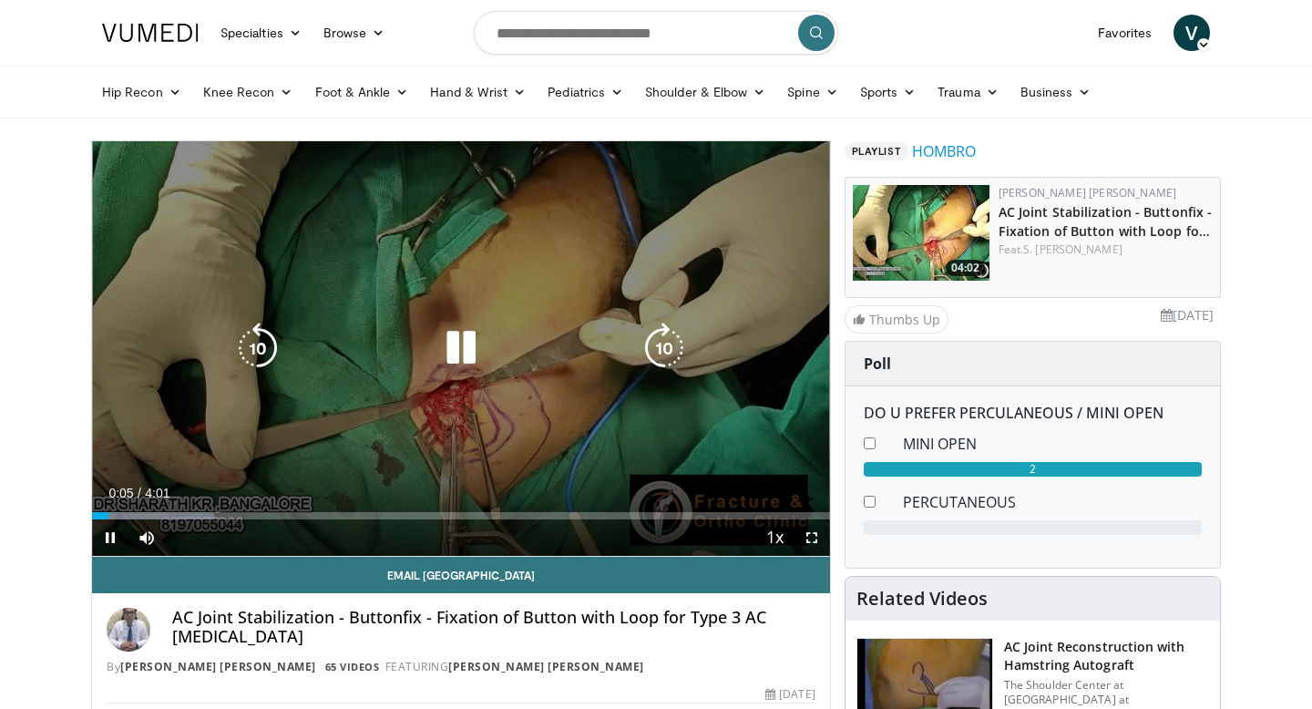
click at [668, 280] on div "10 seconds Tap to unmute" at bounding box center [461, 348] width 738 height 414
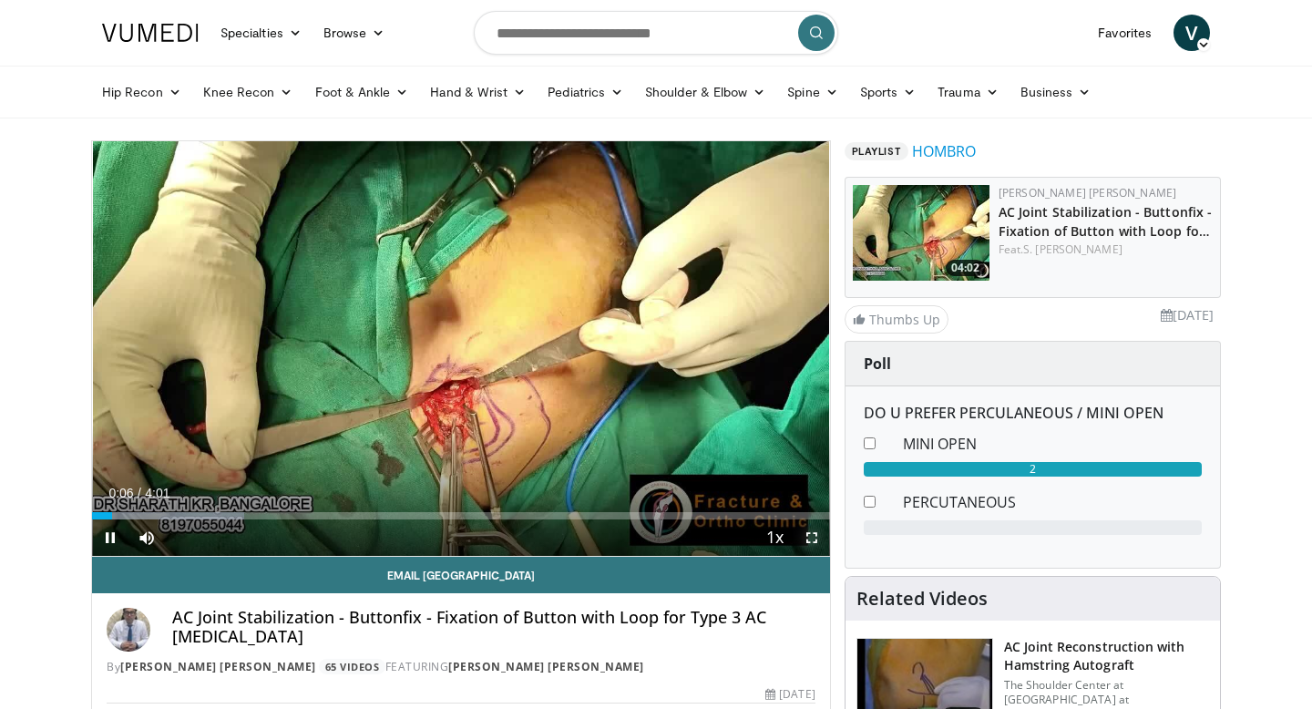
click at [809, 531] on span "Video Player" at bounding box center [811, 537] width 36 height 36
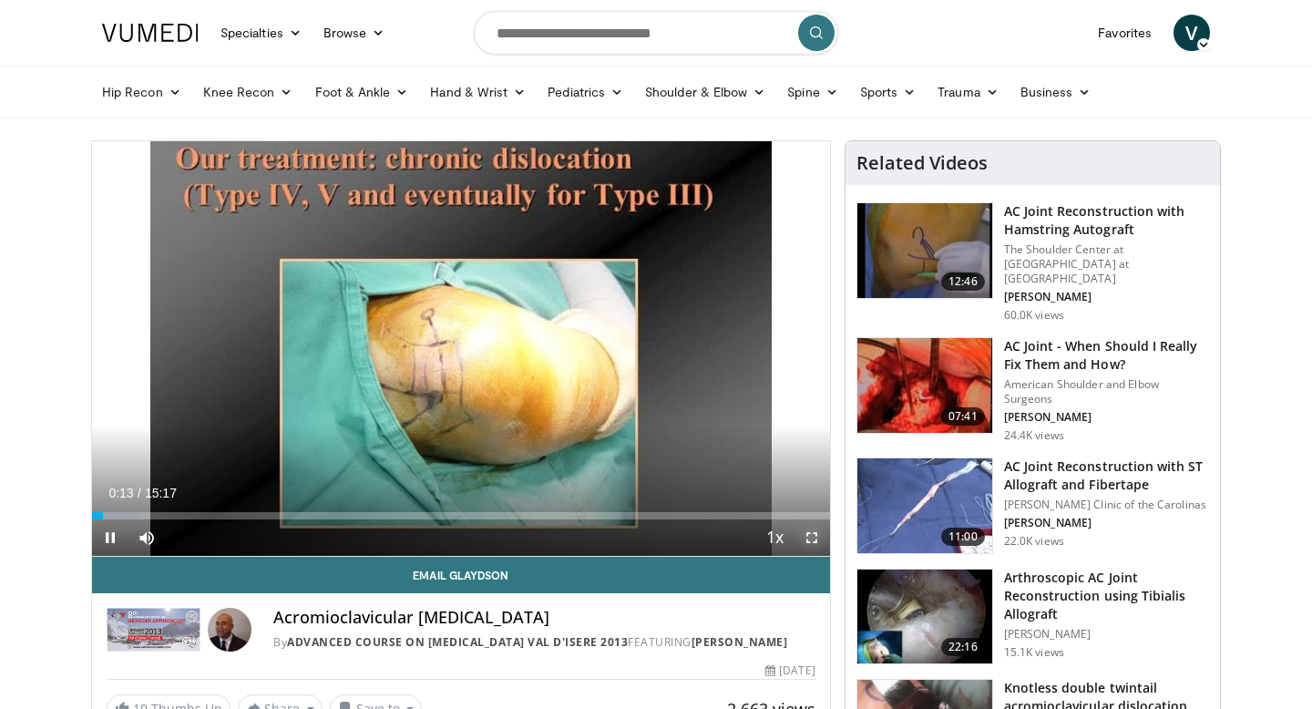
click at [809, 542] on span "Video Player" at bounding box center [811, 537] width 36 height 36
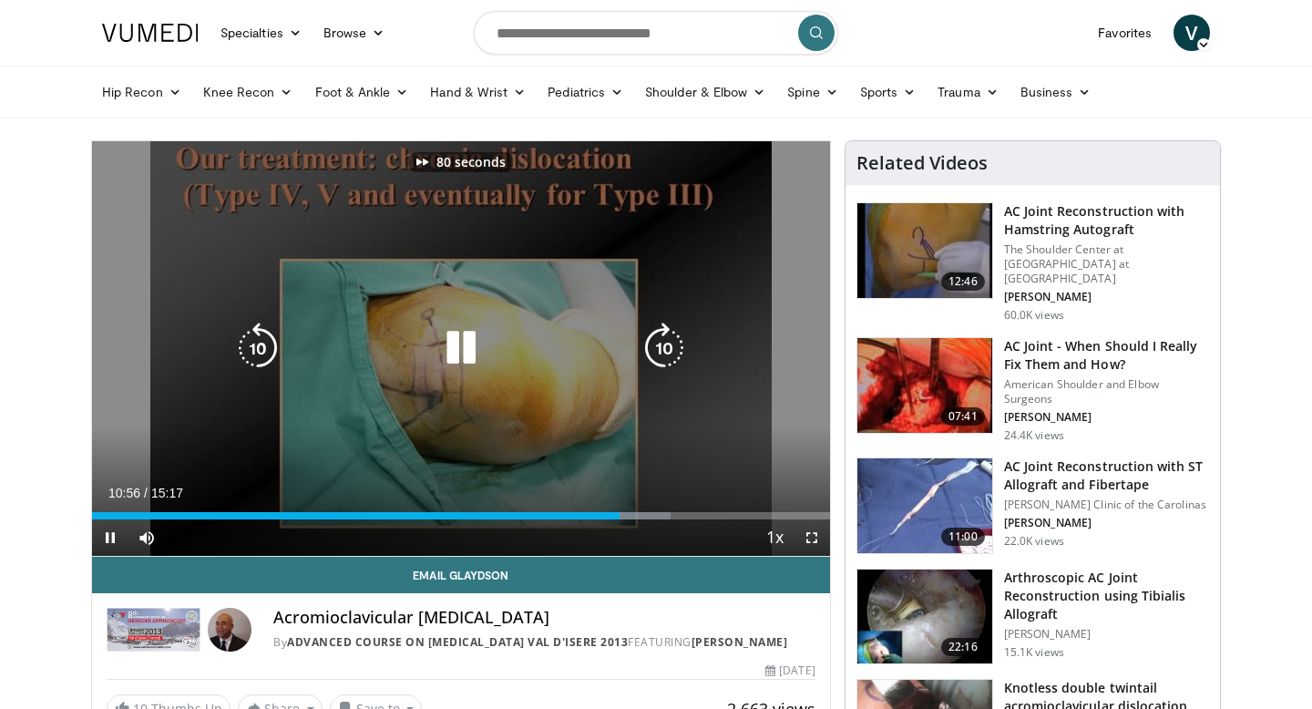
click at [611, 273] on div "80 seconds Tap to unmute" at bounding box center [461, 348] width 738 height 414
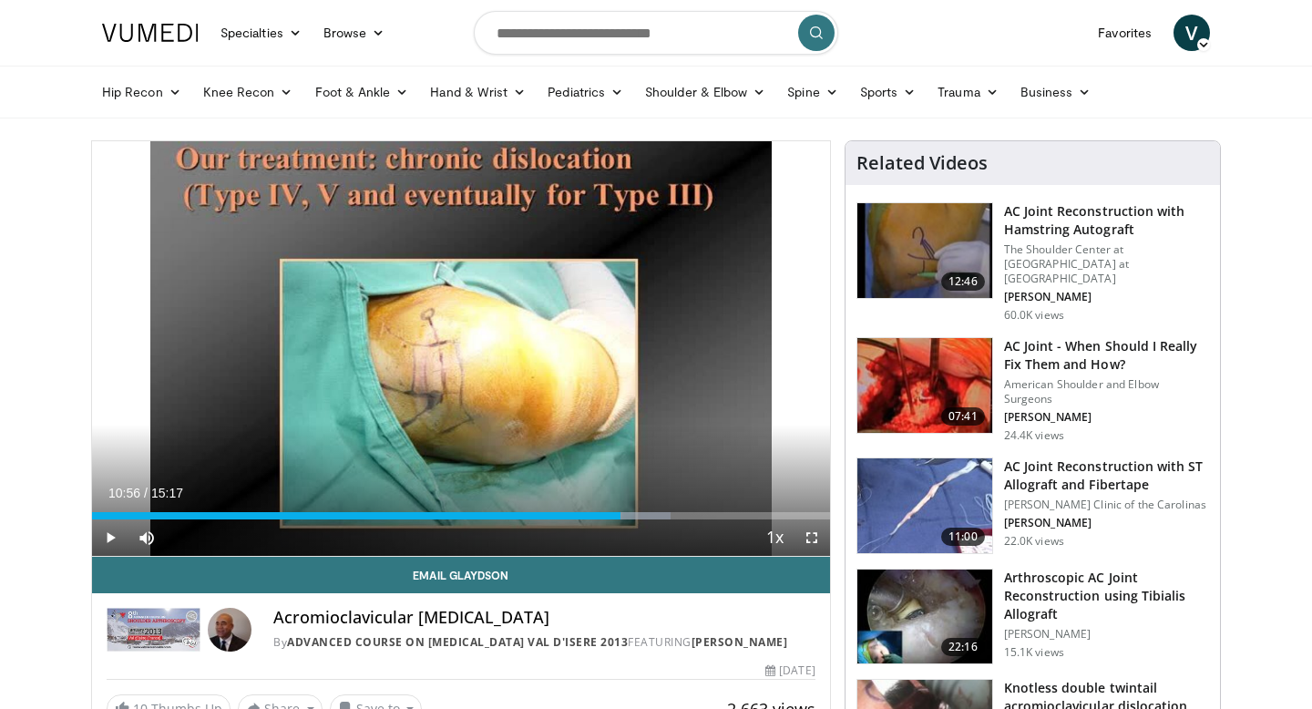
click at [936, 350] on img at bounding box center [924, 385] width 135 height 95
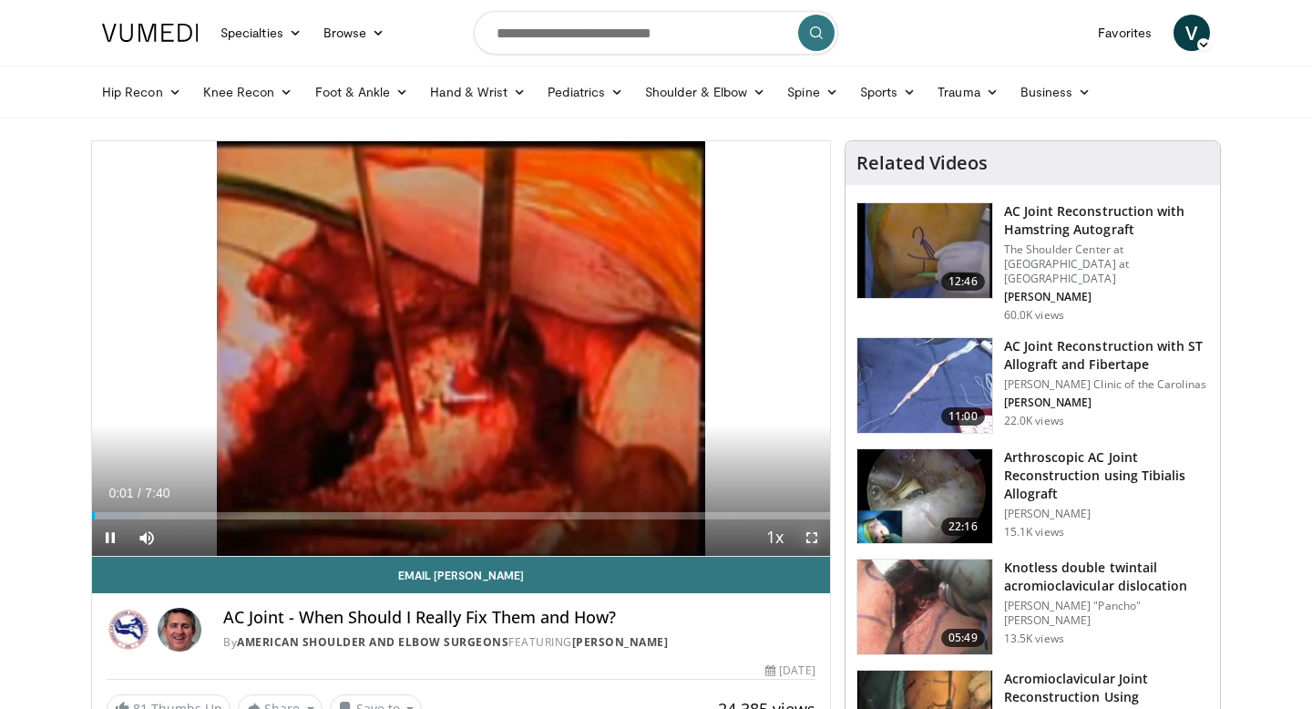
click at [814, 535] on span "Video Player" at bounding box center [811, 537] width 36 height 36
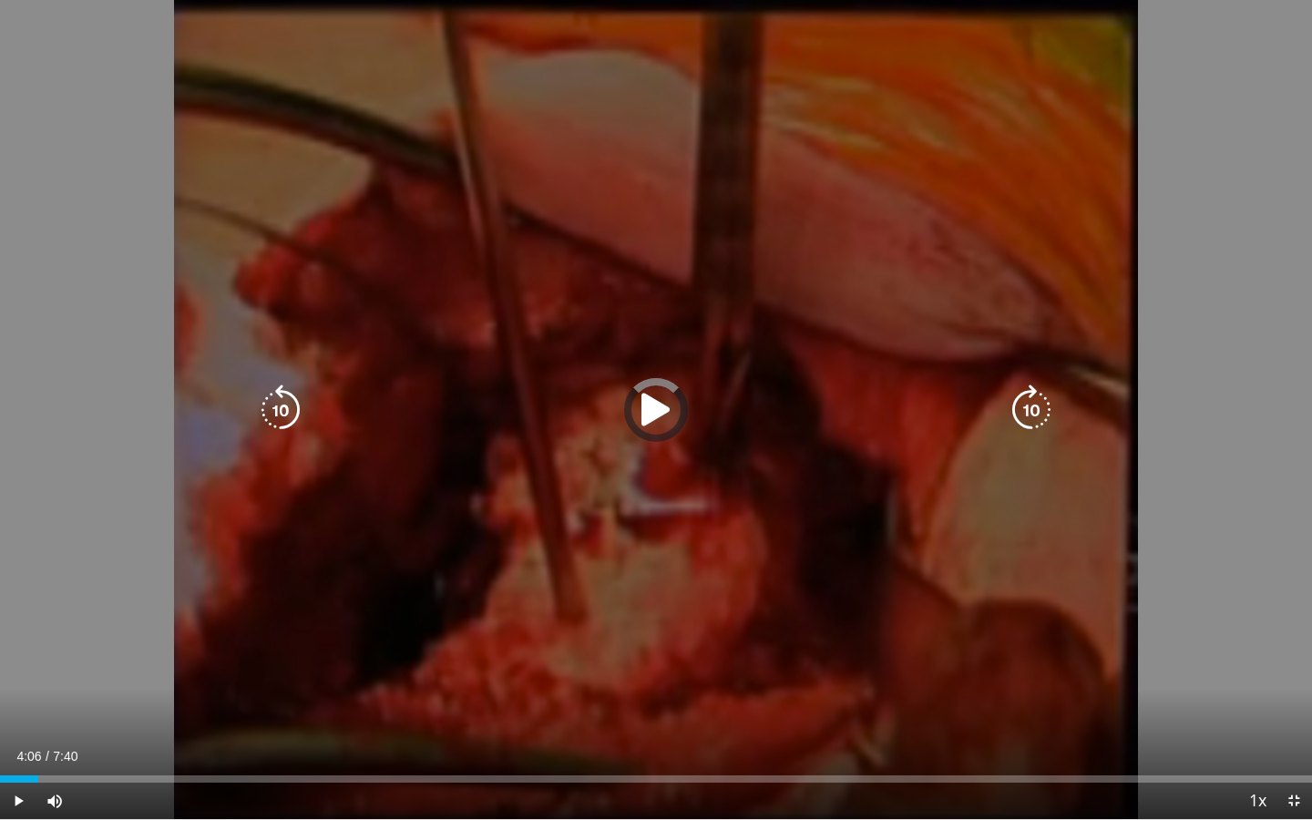
click at [701, 708] on div "Loaded : 0.00% 0:13 4:06" at bounding box center [656, 773] width 1312 height 17
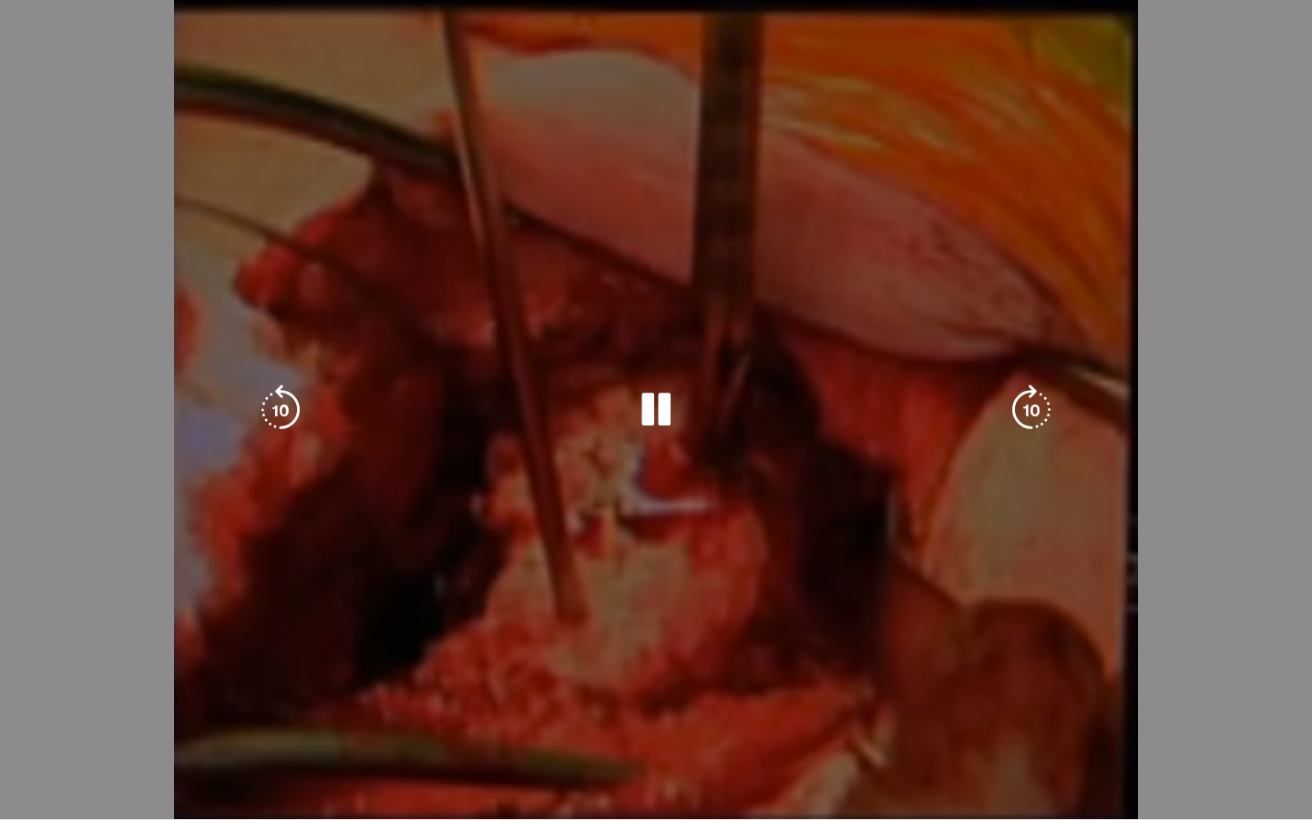
click at [745, 708] on video-js "**********" at bounding box center [656, 410] width 1312 height 820
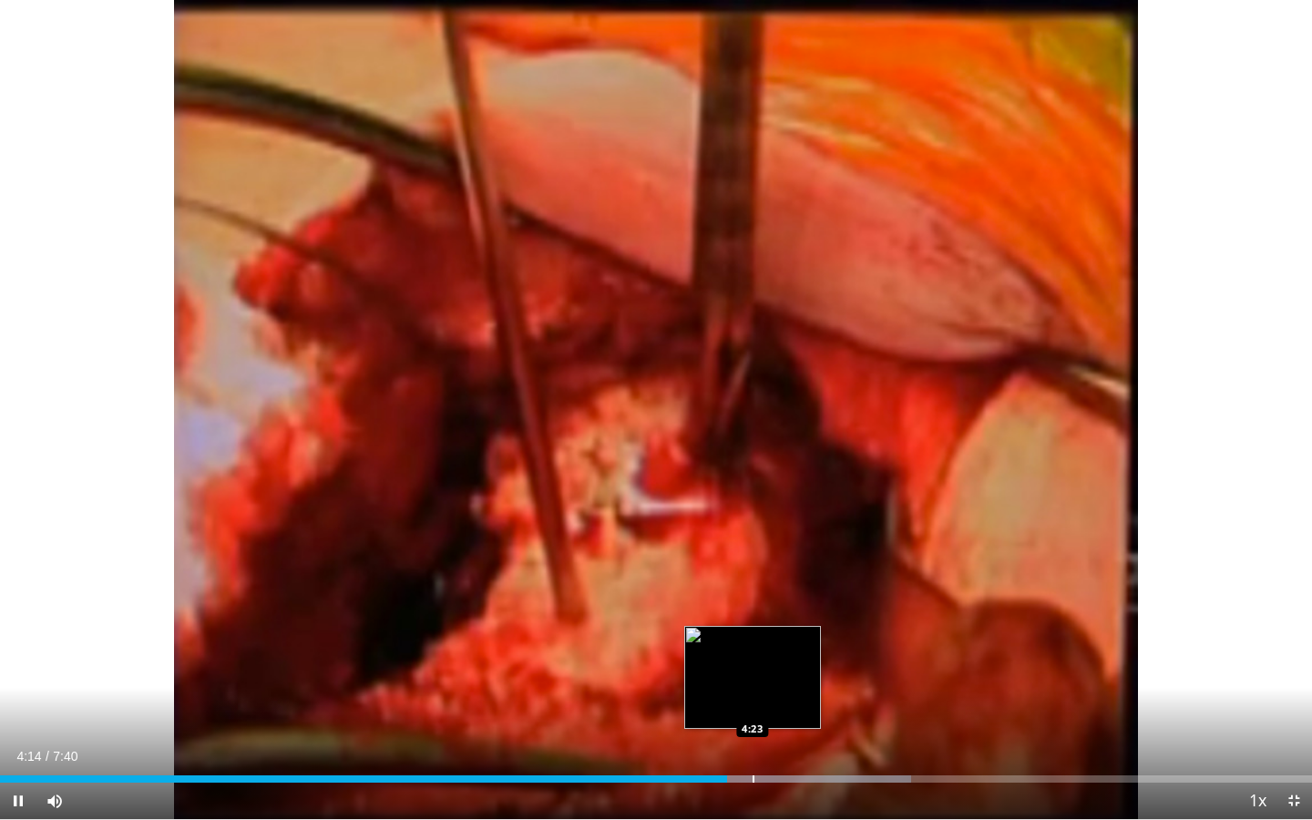
click at [752, 708] on div "Progress Bar" at bounding box center [753, 778] width 2 height 7
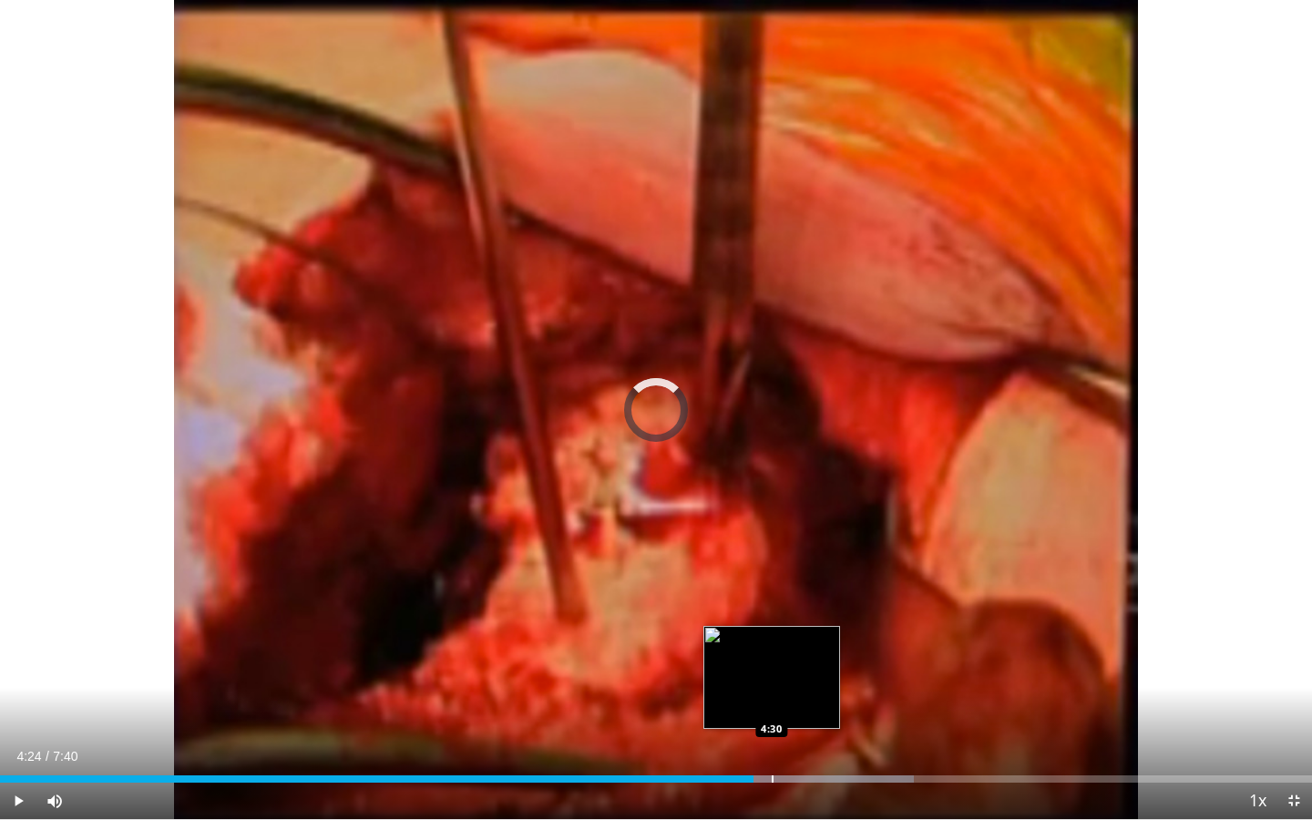
click at [772, 708] on div "Progress Bar" at bounding box center [773, 778] width 2 height 7
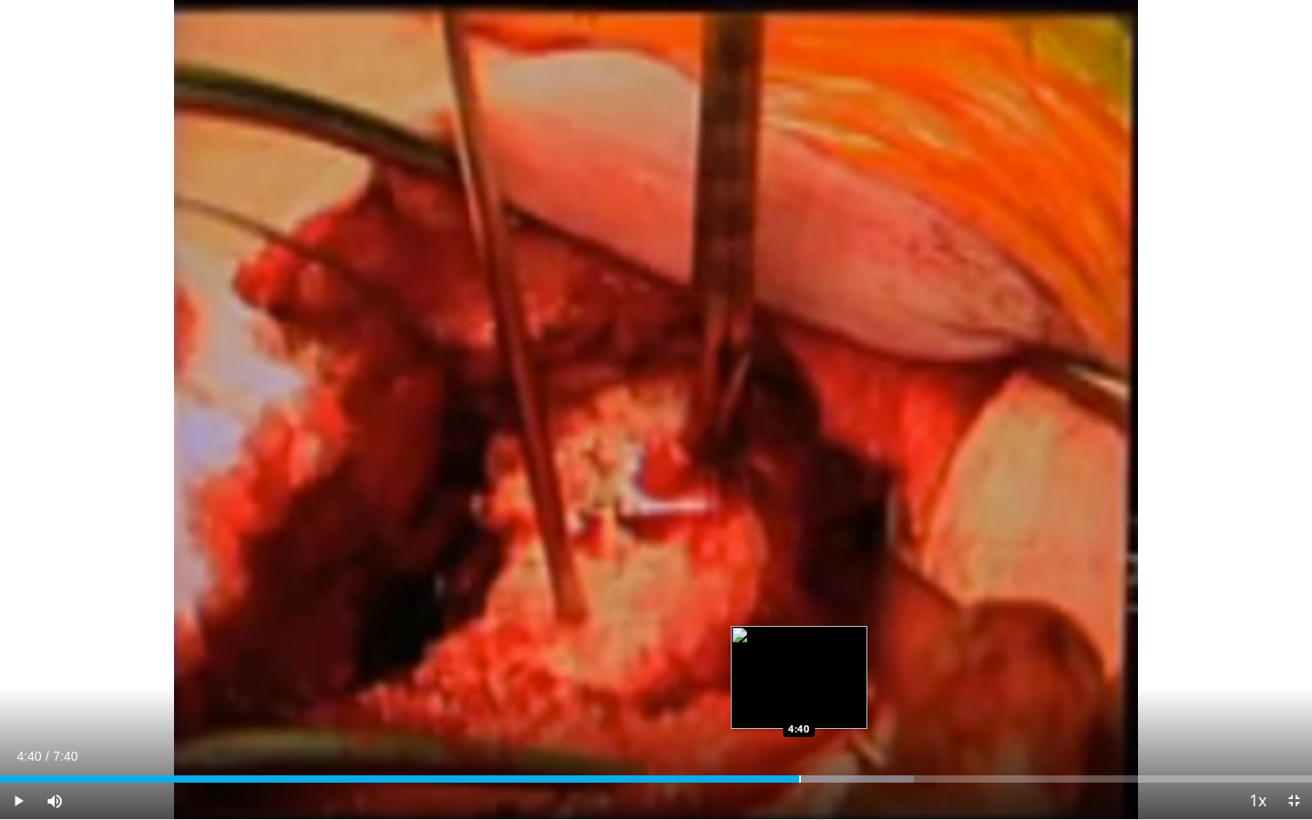
click at [799, 708] on div "Progress Bar" at bounding box center [800, 778] width 2 height 7
click at [831, 708] on div "Loaded : 71.80% 4:40 4:51" at bounding box center [656, 773] width 1312 height 17
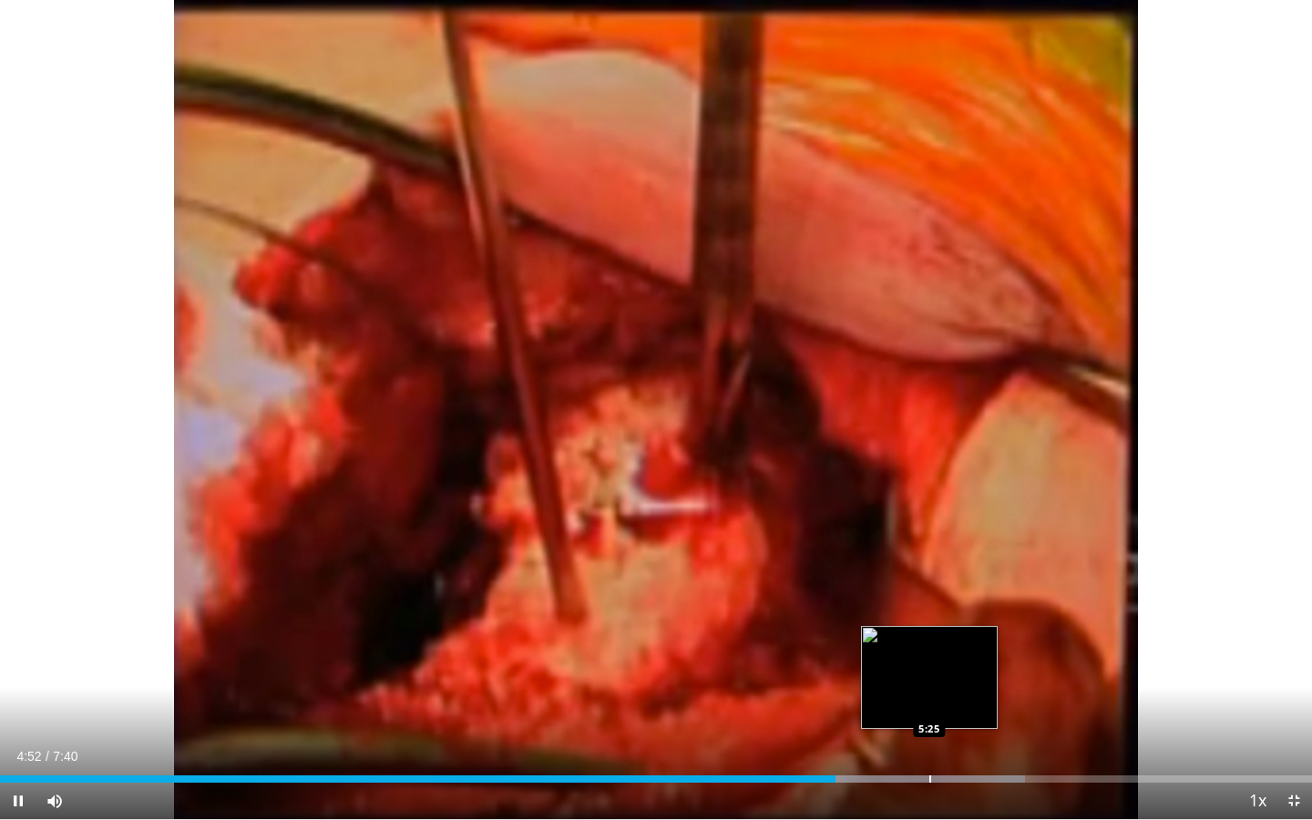
click at [931, 708] on div "Progress Bar" at bounding box center [930, 778] width 2 height 7
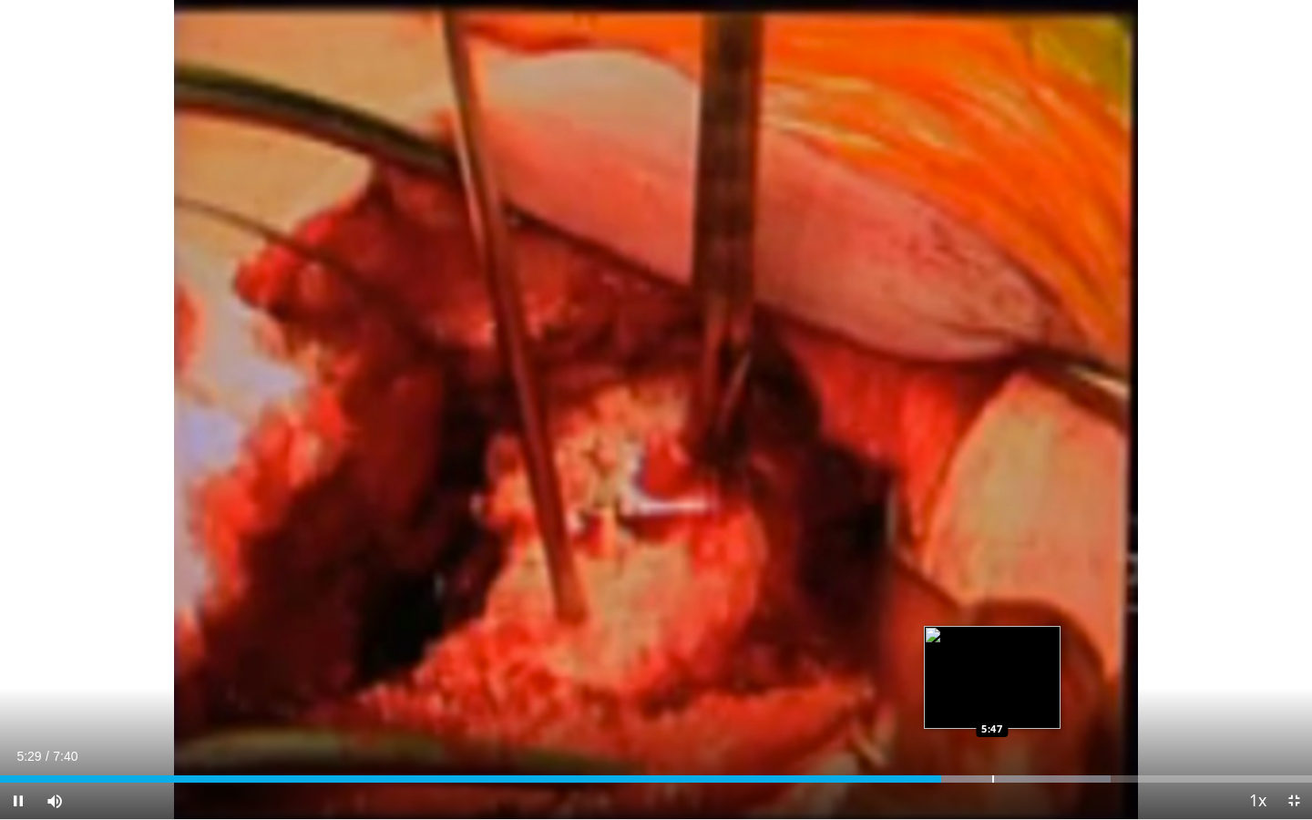
click at [993, 708] on div "Loaded : 84.63% 5:29 5:47" at bounding box center [656, 773] width 1312 height 17
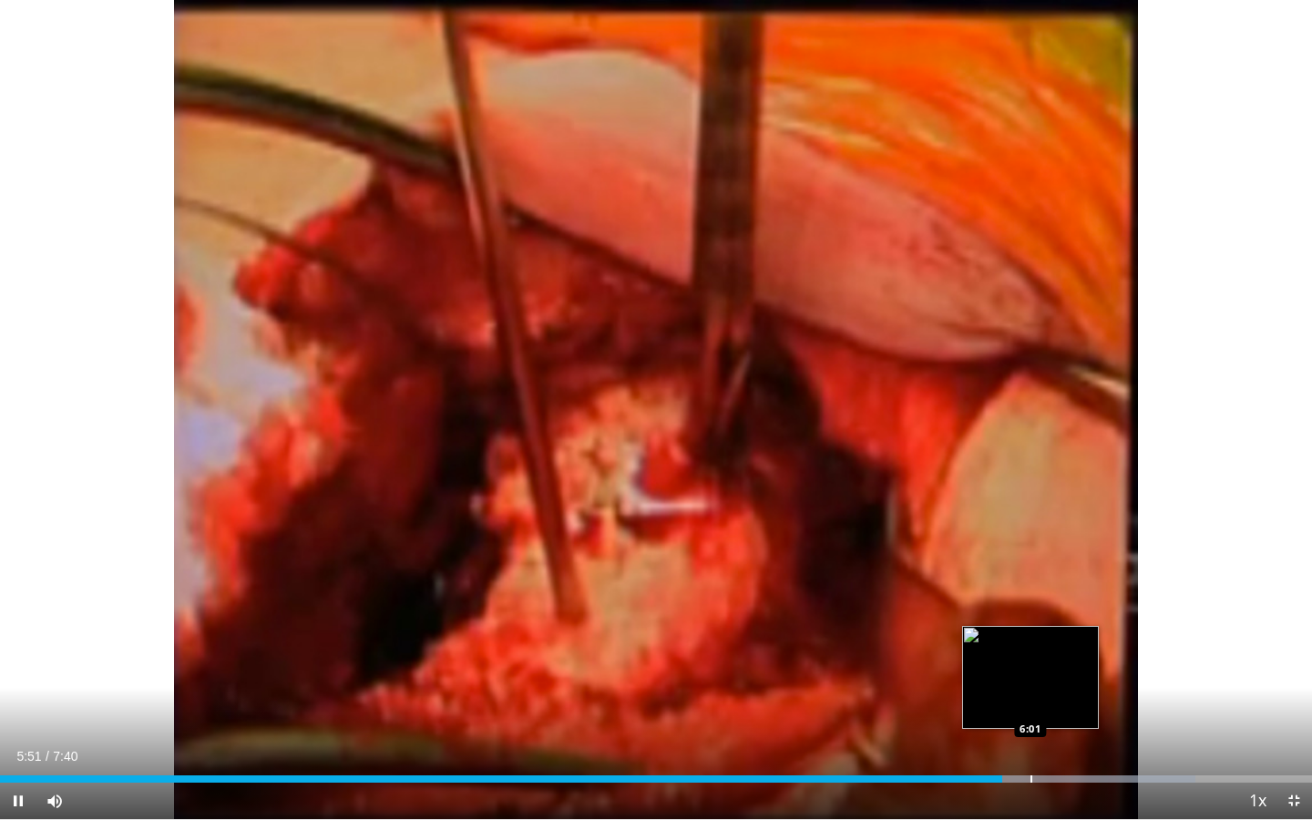
click at [1030, 708] on div "Progress Bar" at bounding box center [1031, 778] width 2 height 7
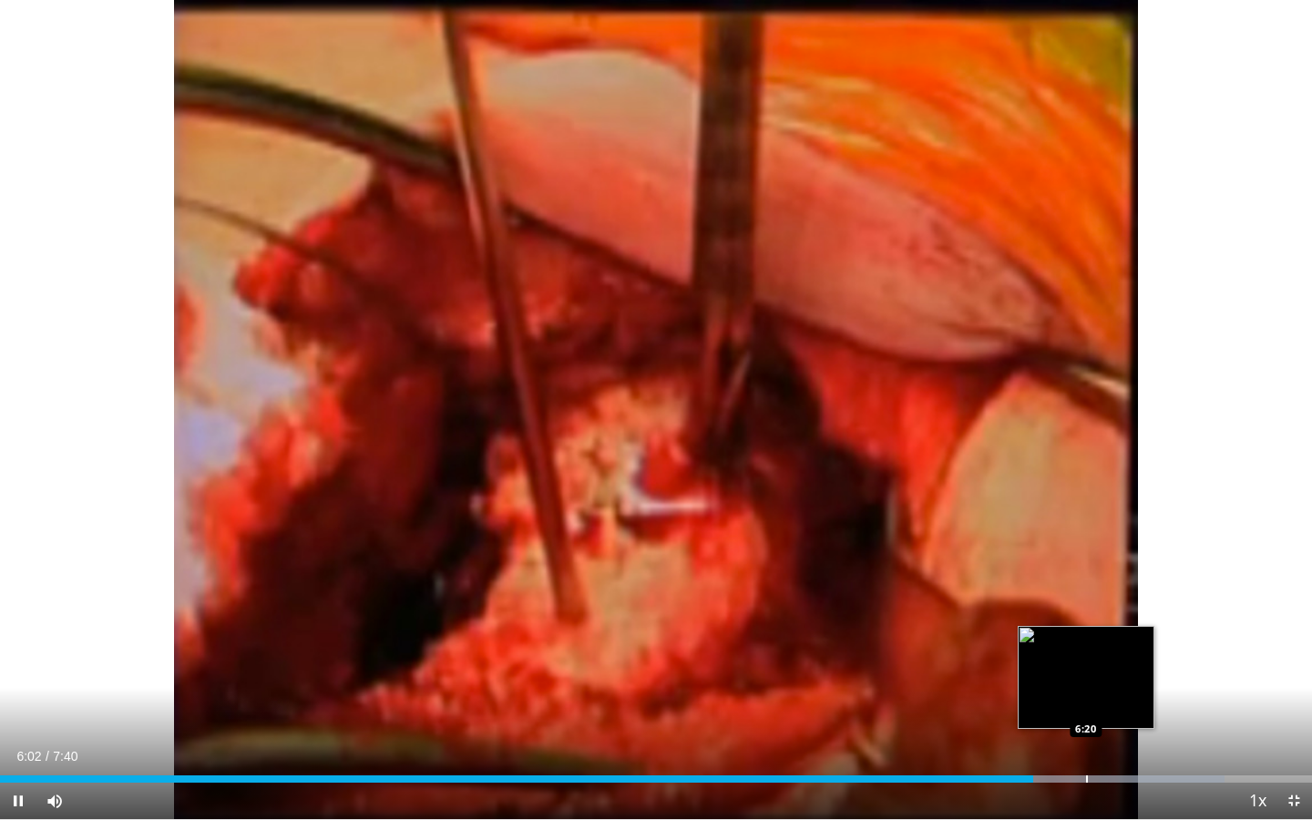
click at [1086, 708] on div "Progress Bar" at bounding box center [1087, 778] width 2 height 7
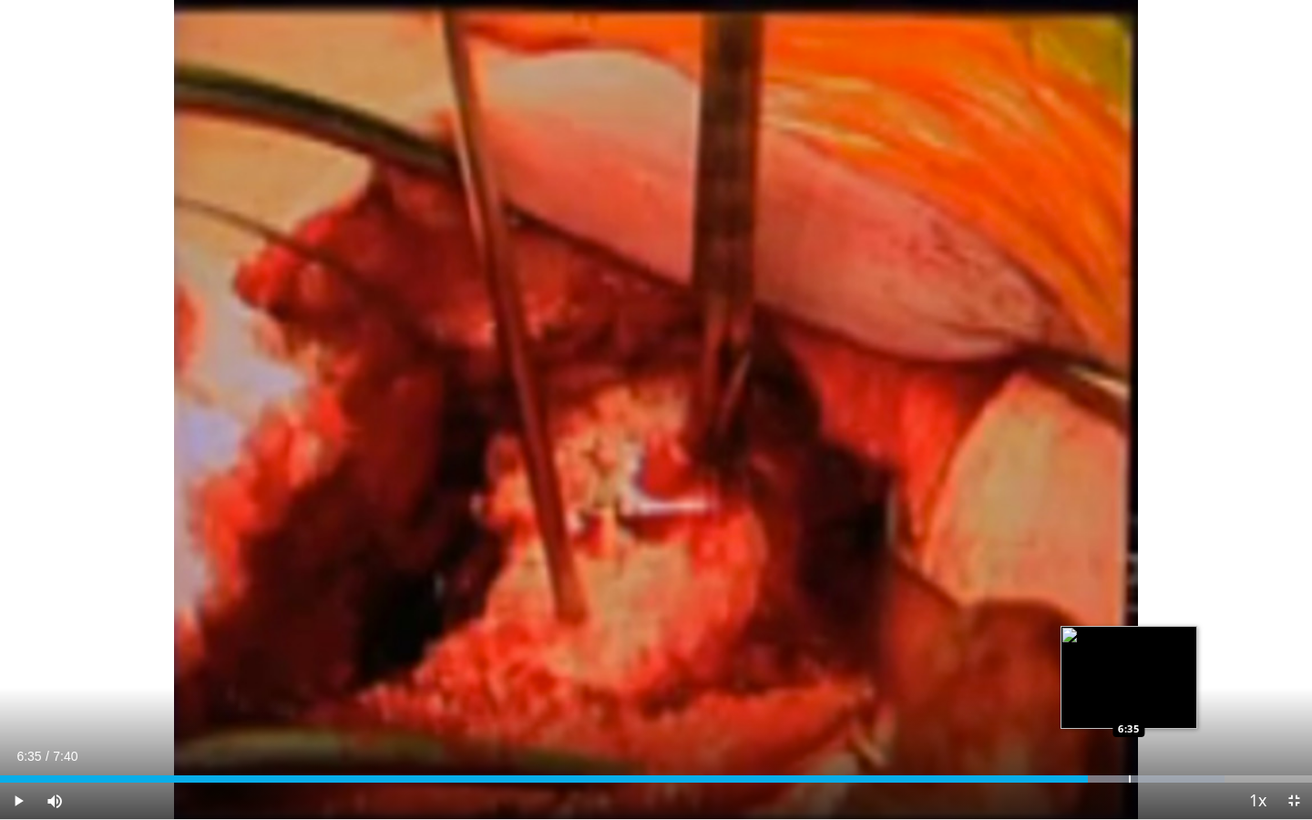
click at [1129, 708] on div "Progress Bar" at bounding box center [1130, 778] width 2 height 7
click at [1151, 708] on div "Progress Bar" at bounding box center [1152, 778] width 2 height 7
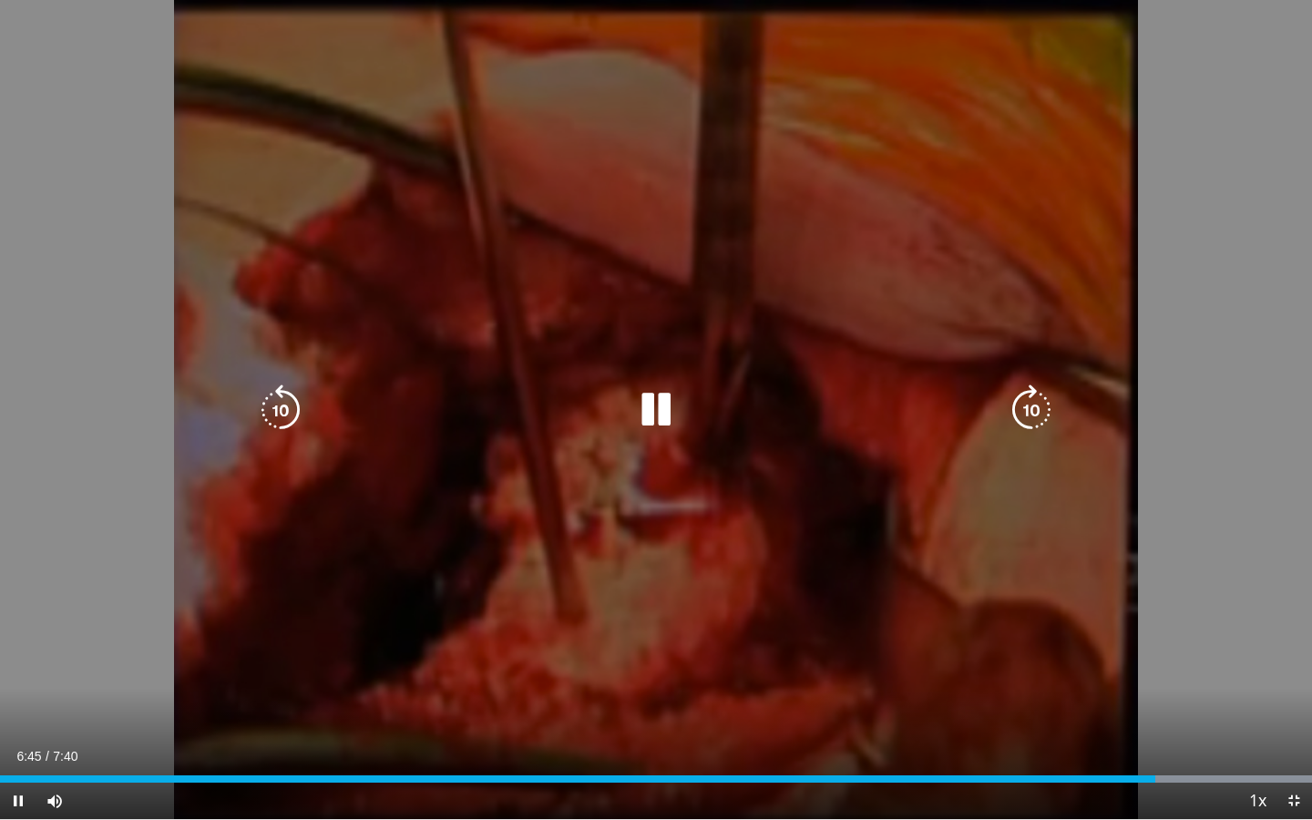
click at [821, 498] on div "10 seconds Tap to unmute" at bounding box center [656, 409] width 1312 height 819
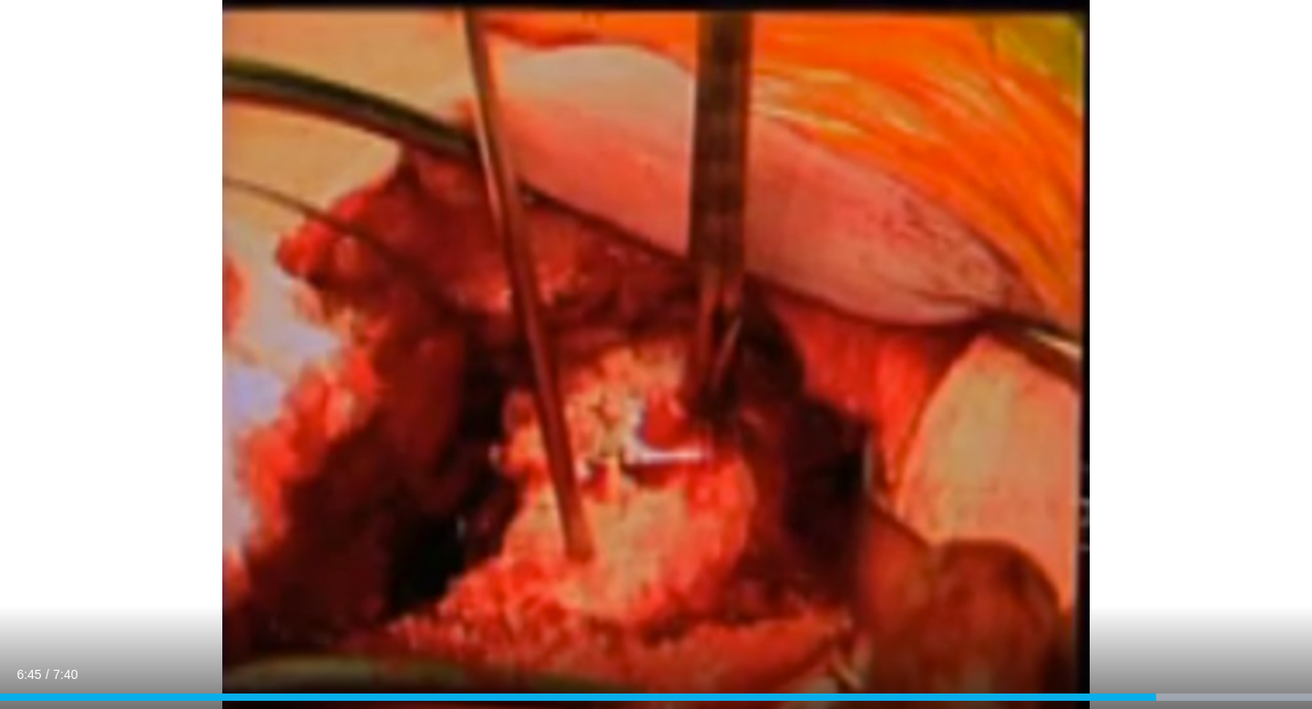
scroll to position [1412, 0]
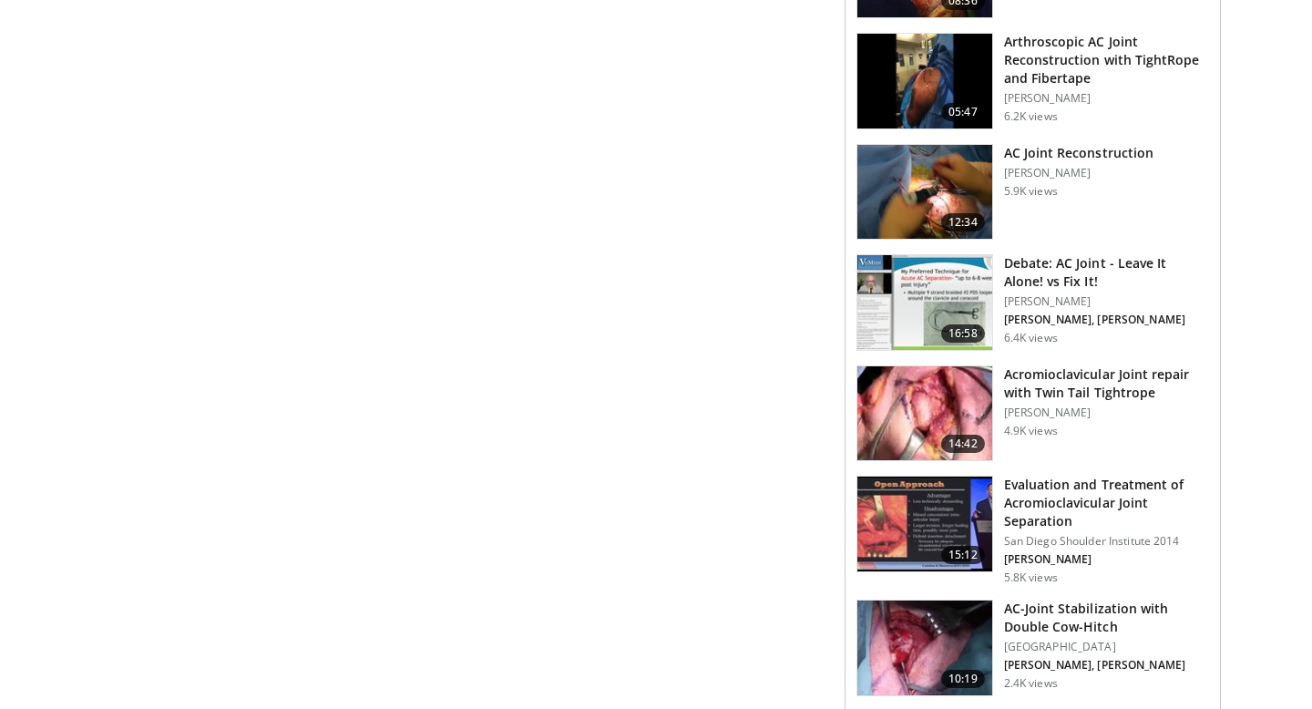
click at [945, 390] on img at bounding box center [924, 413] width 135 height 95
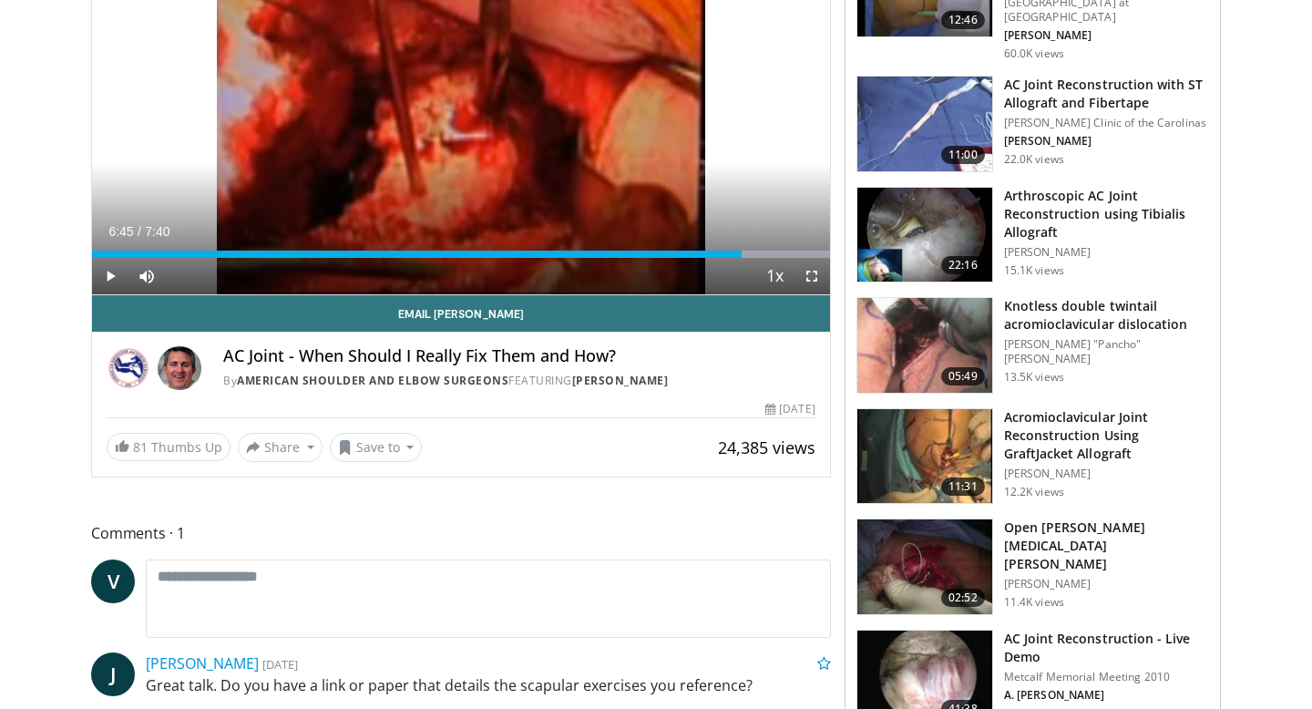
scroll to position [0, 0]
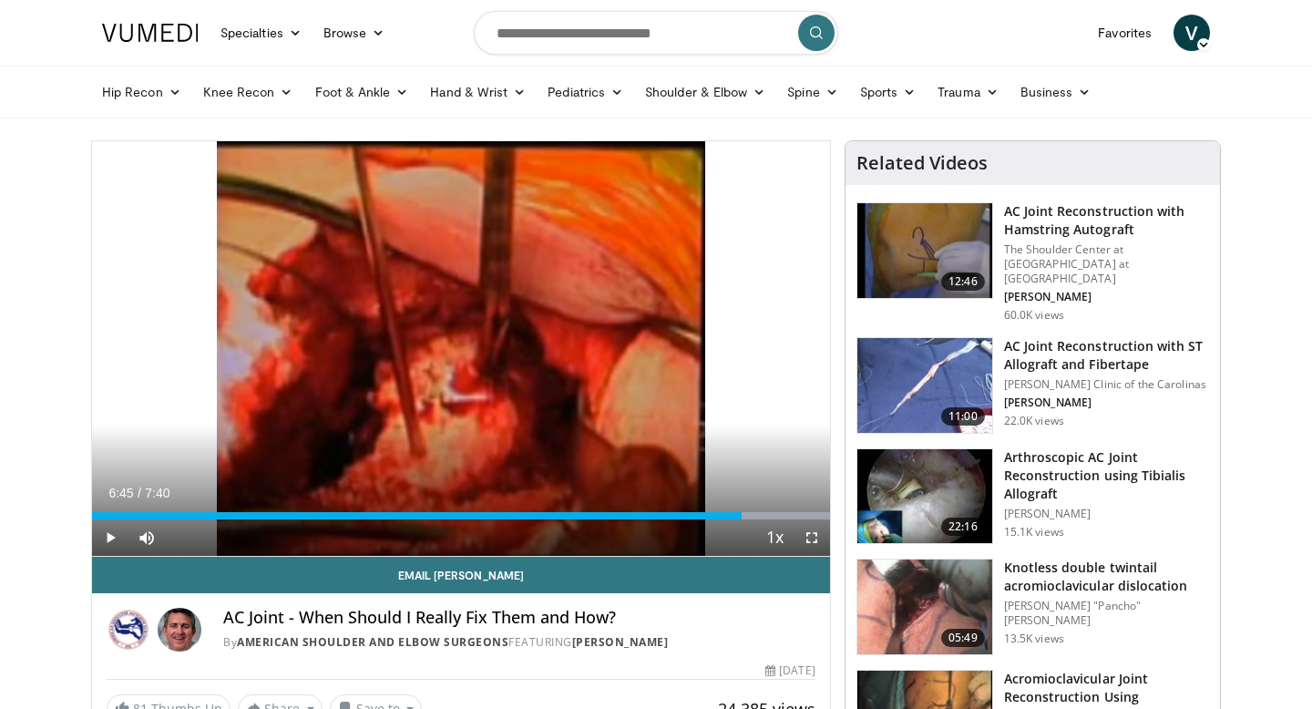
click at [149, 36] on img at bounding box center [150, 33] width 97 height 18
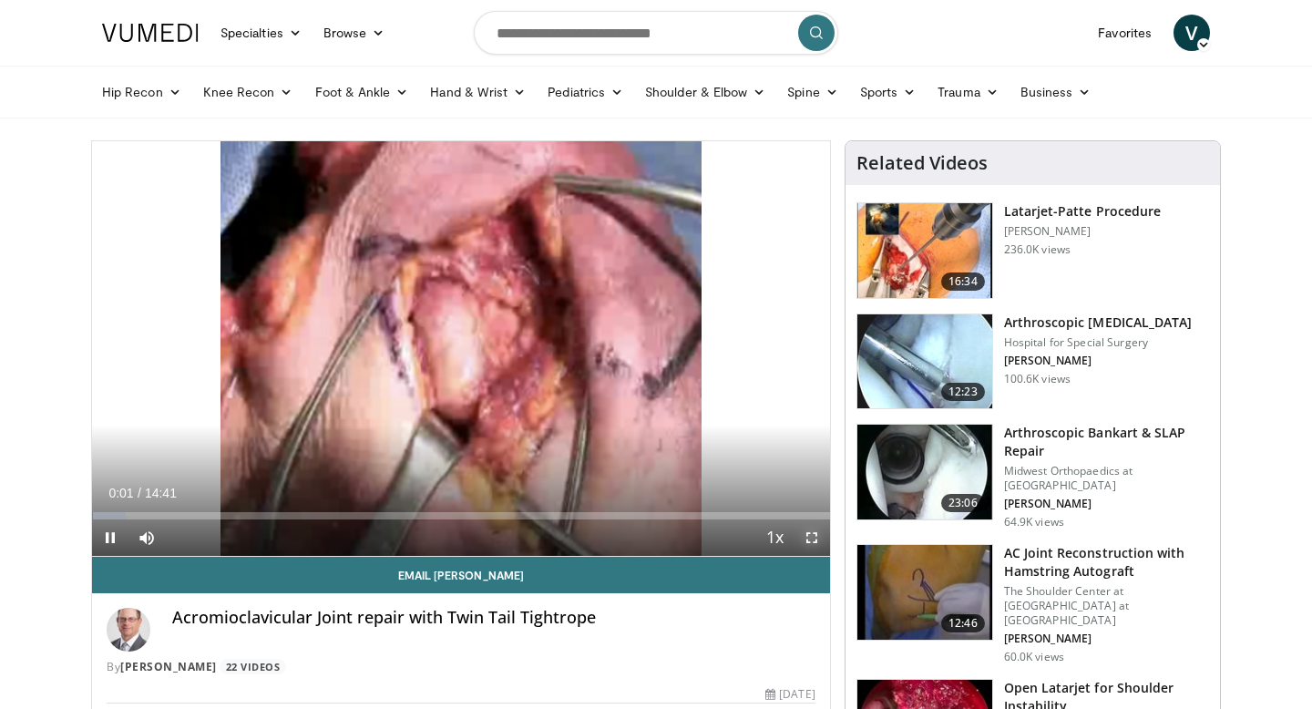
click at [804, 529] on span "Video Player" at bounding box center [811, 537] width 36 height 36
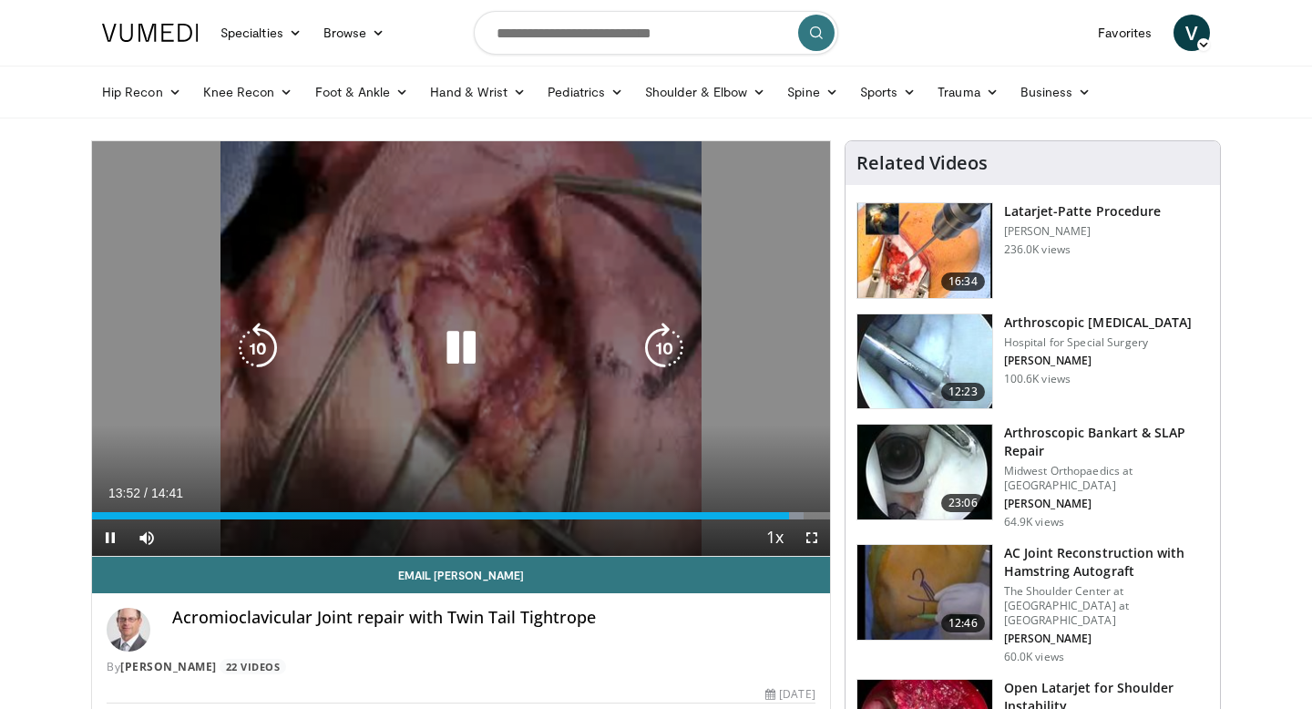
click at [475, 350] on icon "Video Player" at bounding box center [460, 347] width 51 height 51
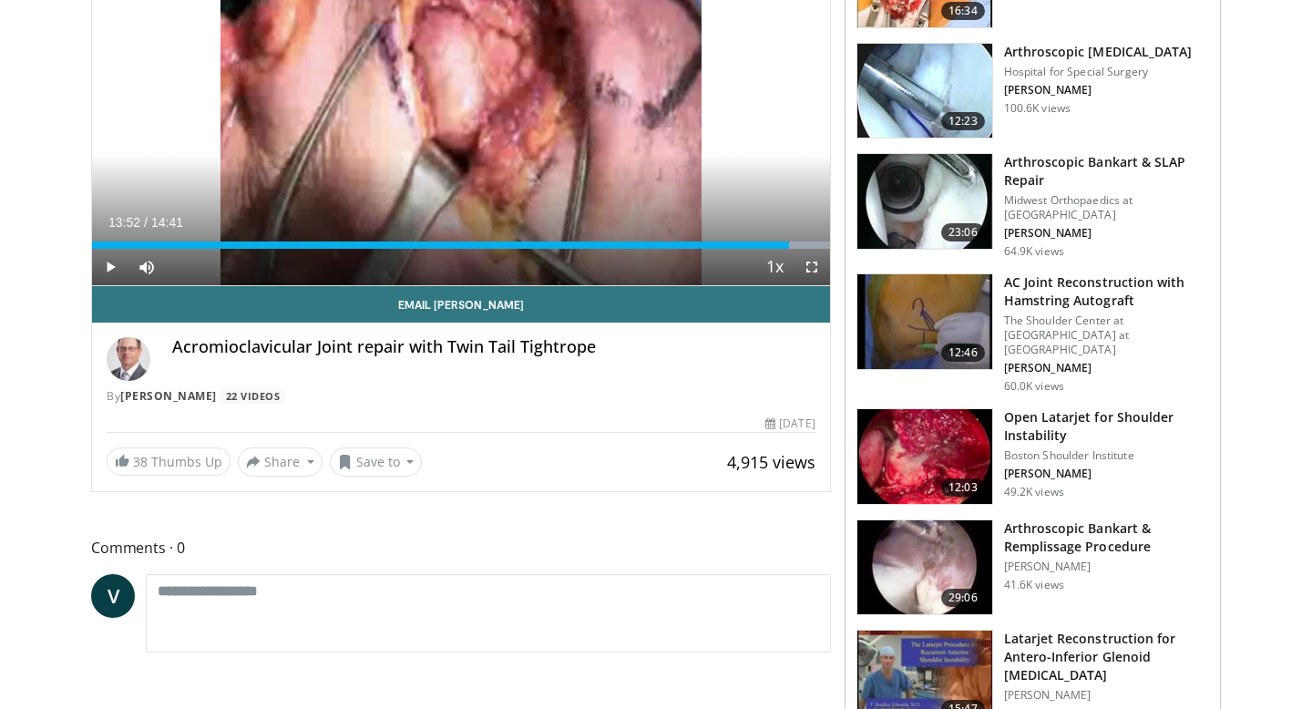
scroll to position [352, 0]
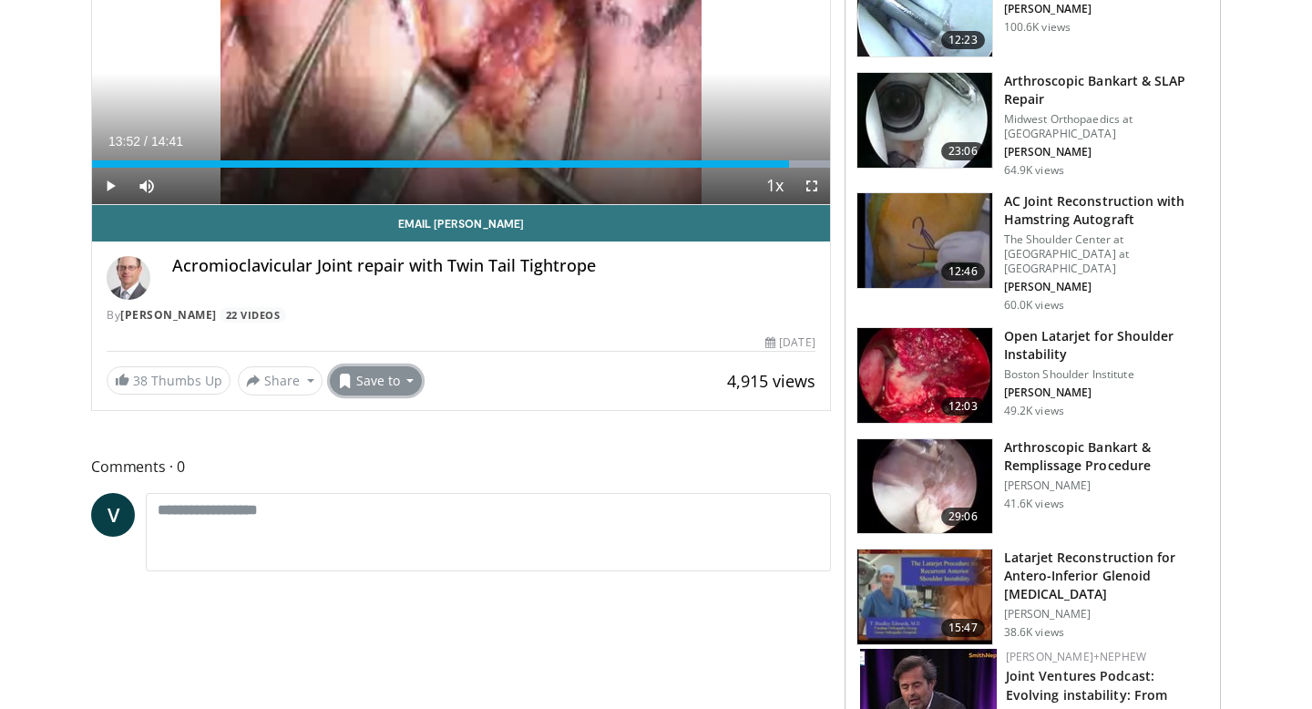
click at [402, 381] on button "Save to" at bounding box center [376, 380] width 93 height 29
click at [419, 455] on link "HOMBRO" at bounding box center [409, 449] width 156 height 29
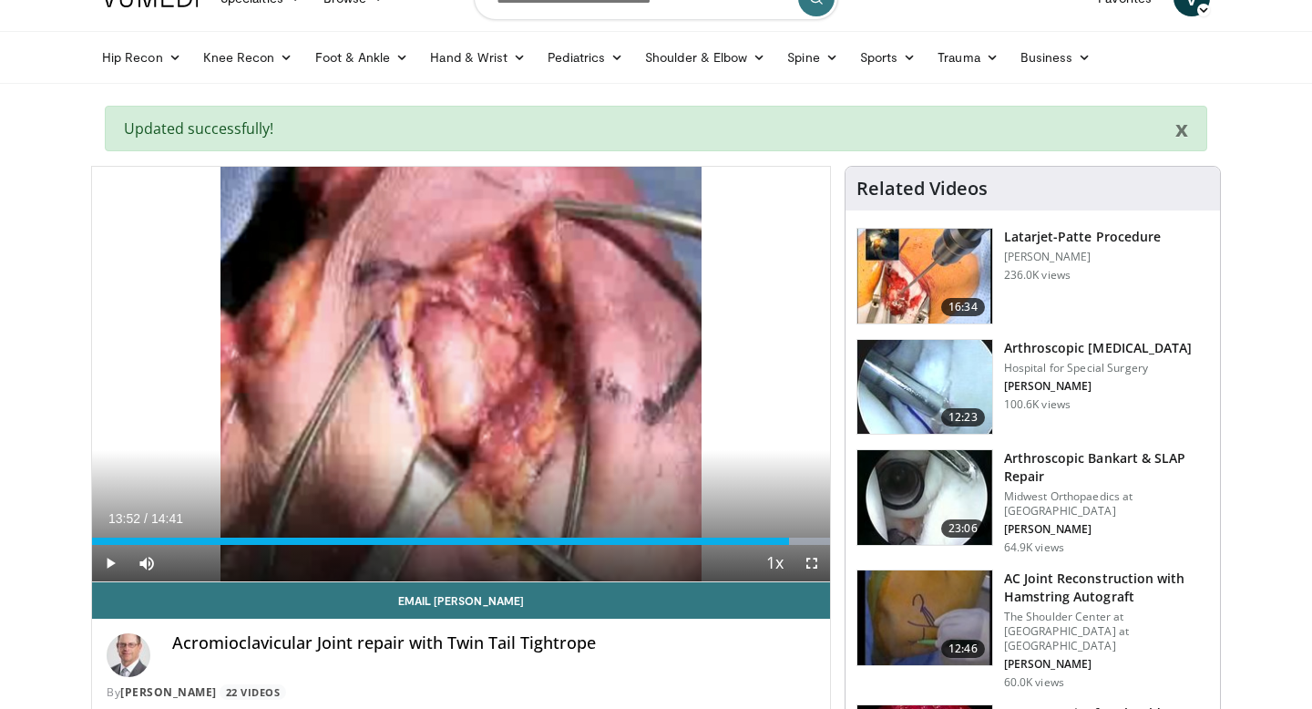
scroll to position [0, 0]
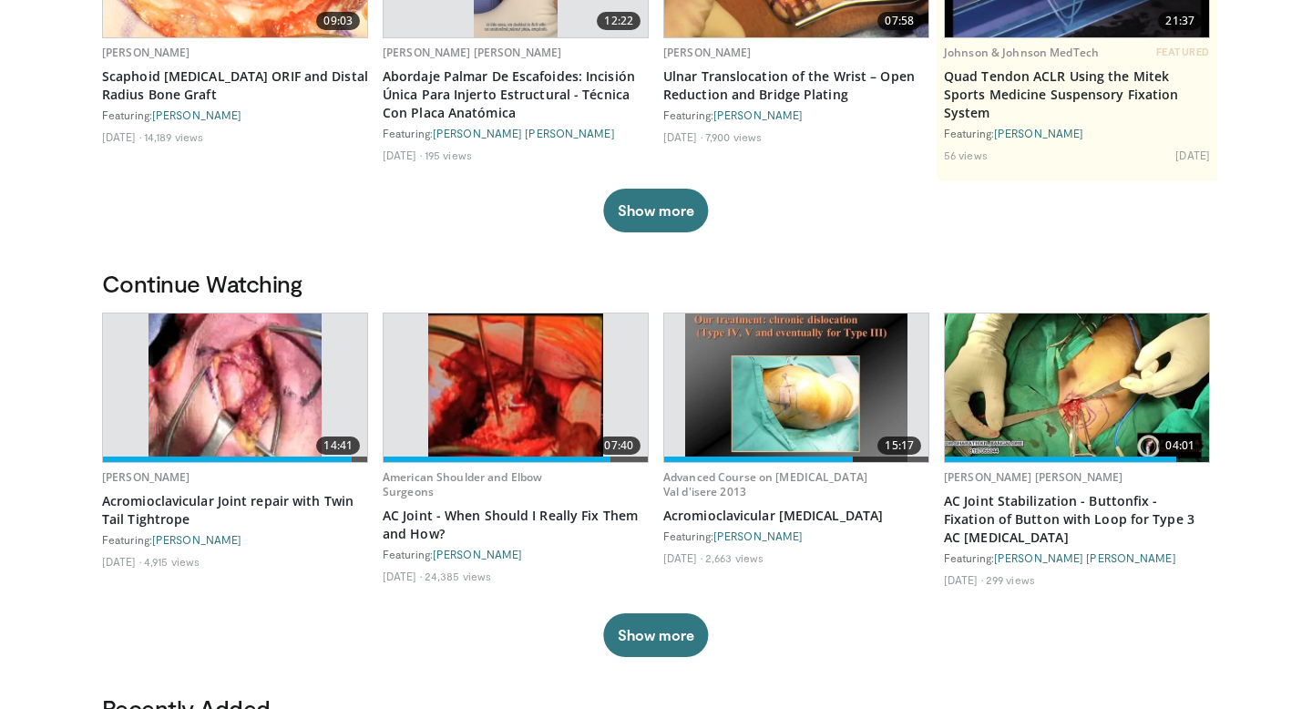
scroll to position [300, 0]
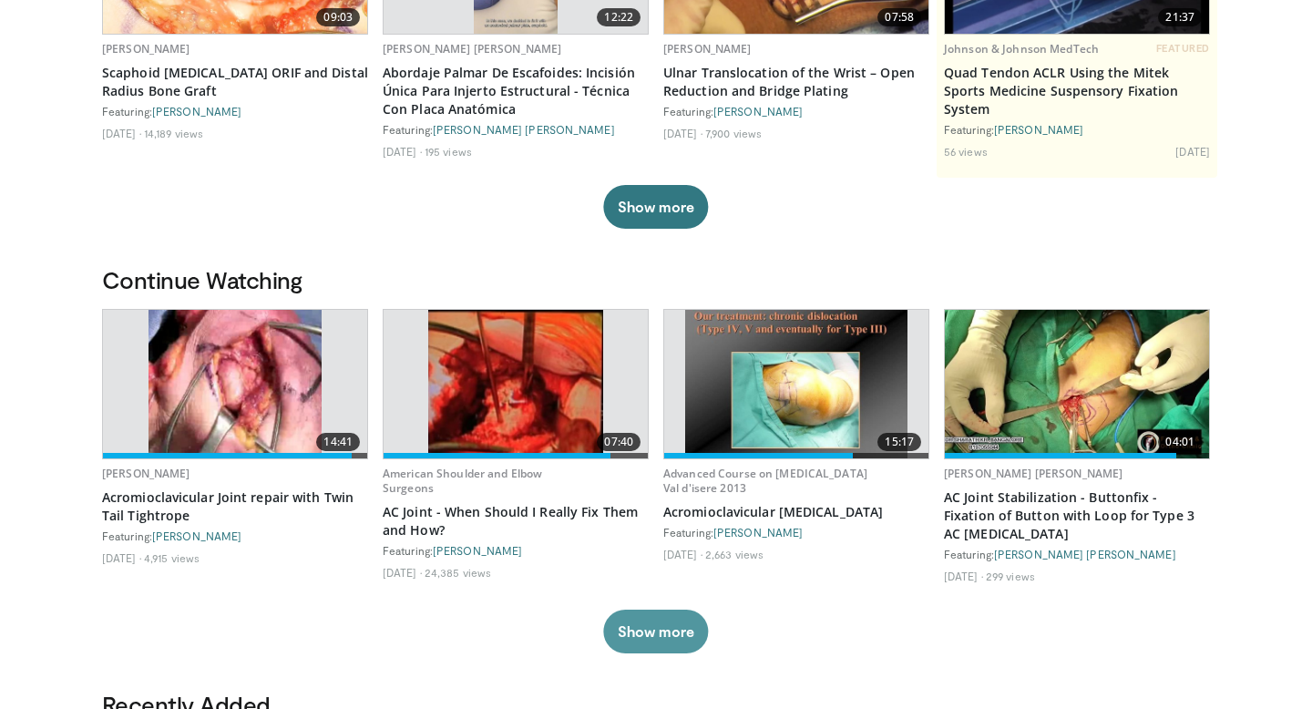
click at [680, 632] on button "Show more" at bounding box center [655, 631] width 105 height 44
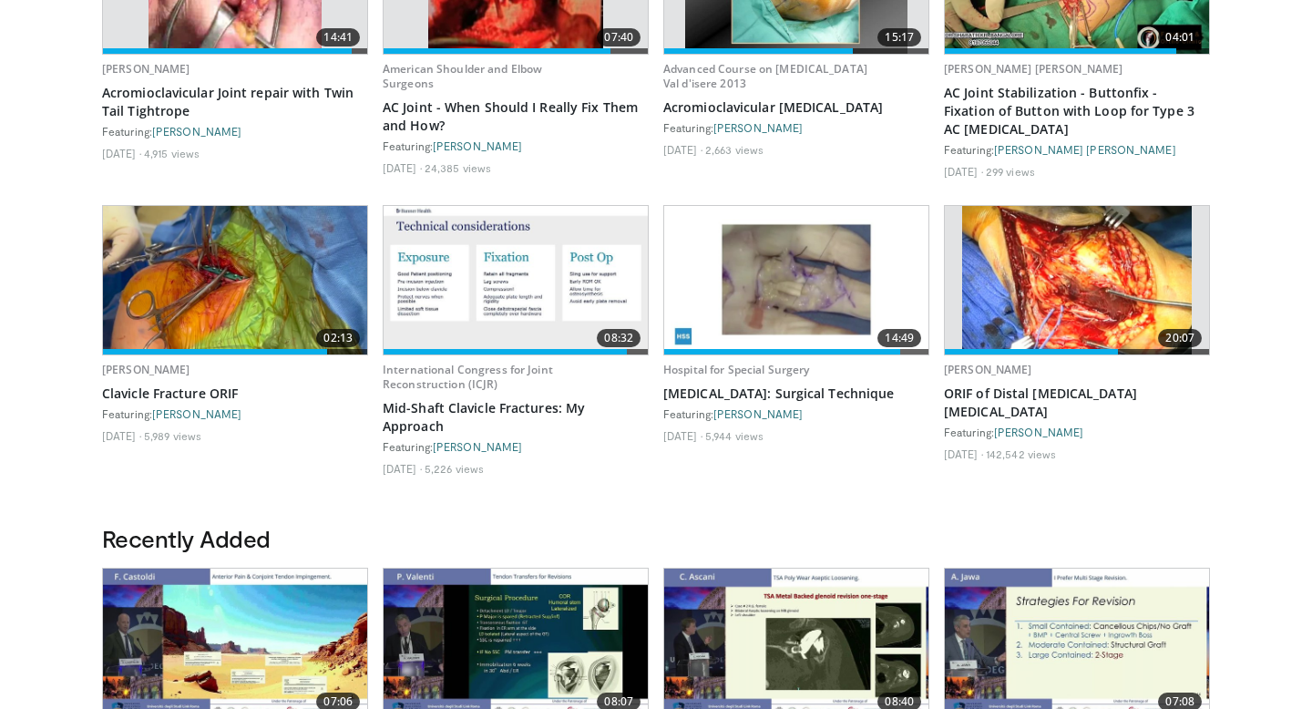
scroll to position [739, 0]
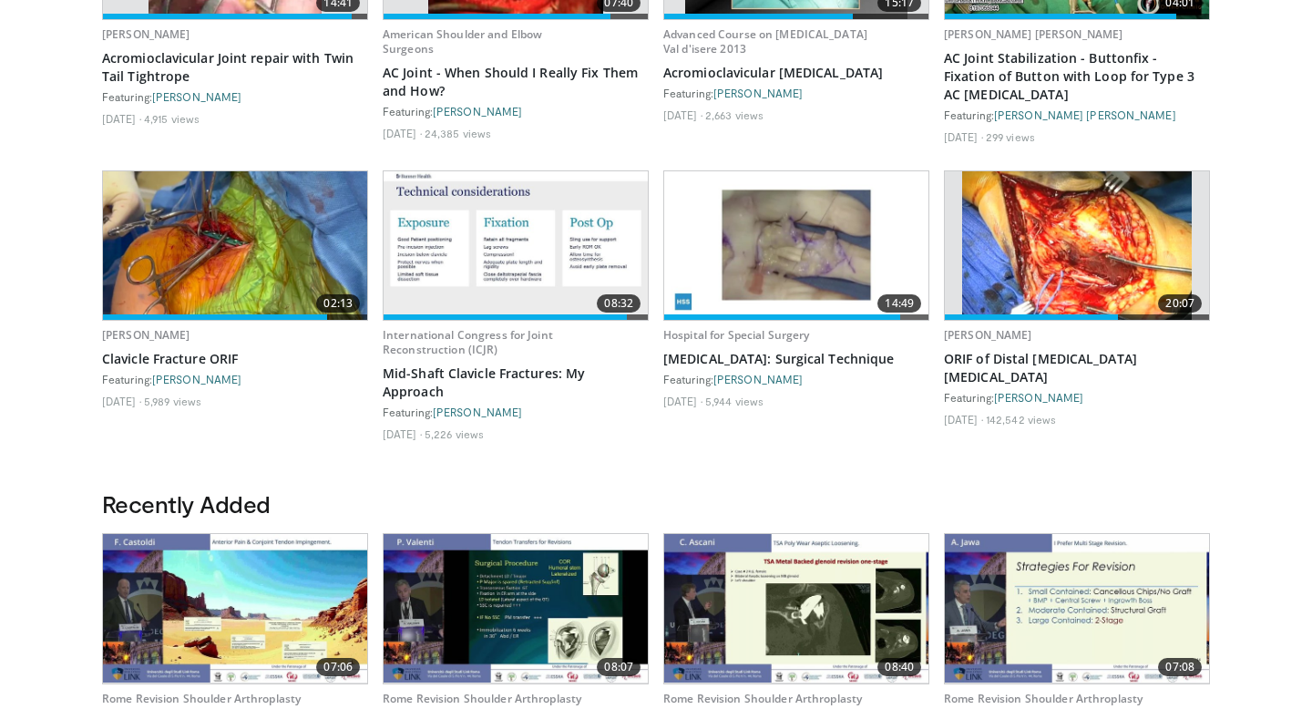
click at [1077, 279] on img at bounding box center [1077, 245] width 230 height 148
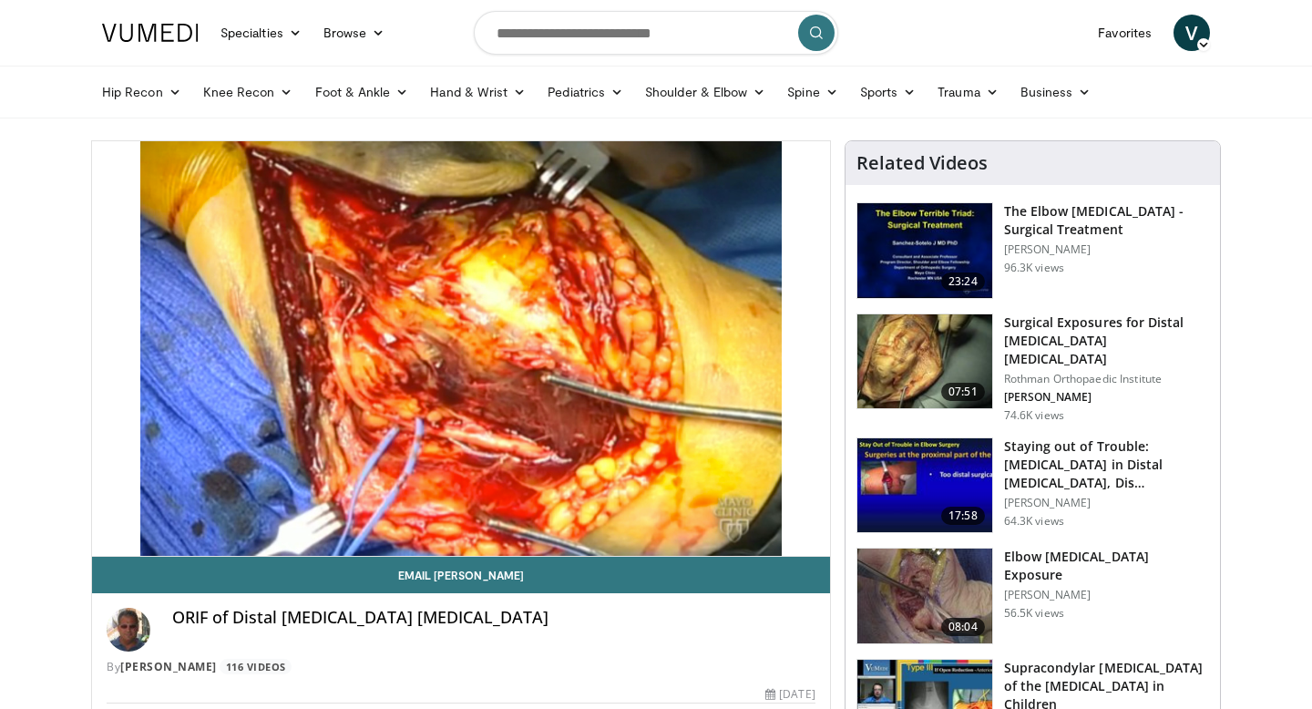
click at [464, 346] on div "10 seconds Tap to unmute" at bounding box center [461, 348] width 738 height 414
